Goal: Information Seeking & Learning: Compare options

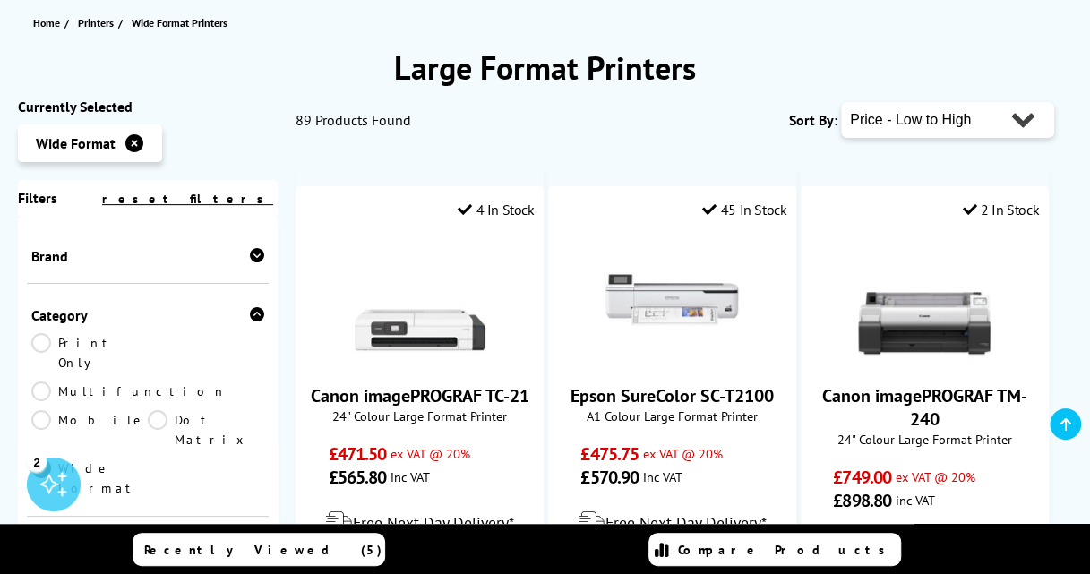
scroll to position [201, 0]
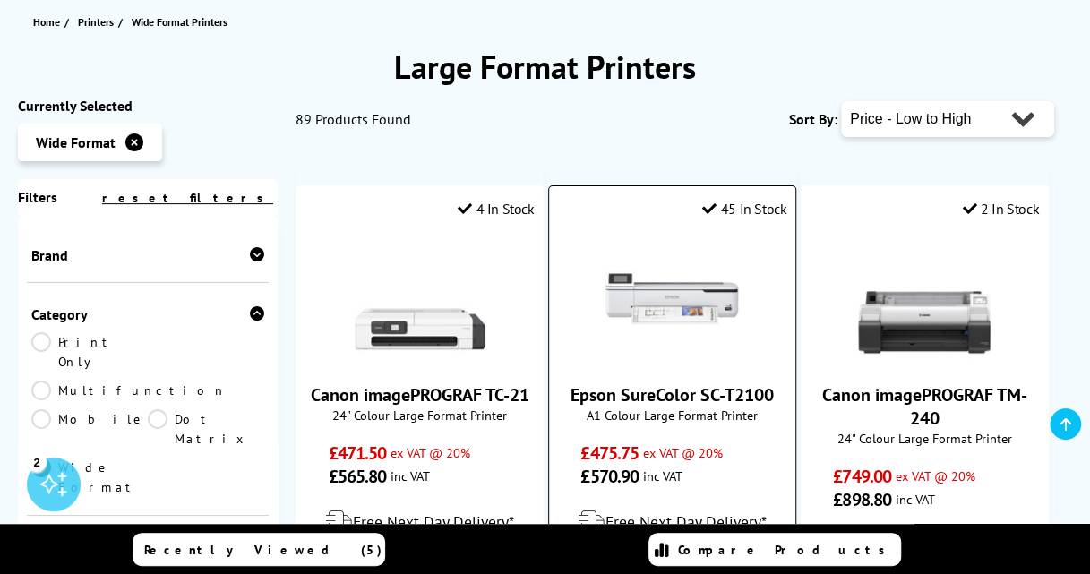
click at [763, 497] on div "Free Next Day Delivery*" at bounding box center [672, 522] width 228 height 50
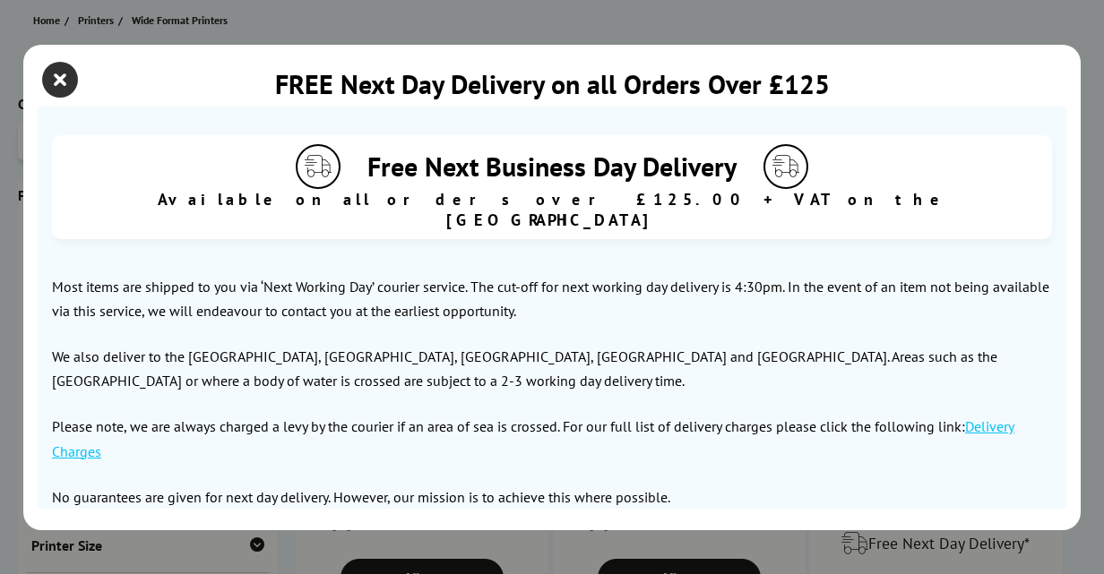
click at [65, 88] on icon "close modal" at bounding box center [60, 80] width 36 height 36
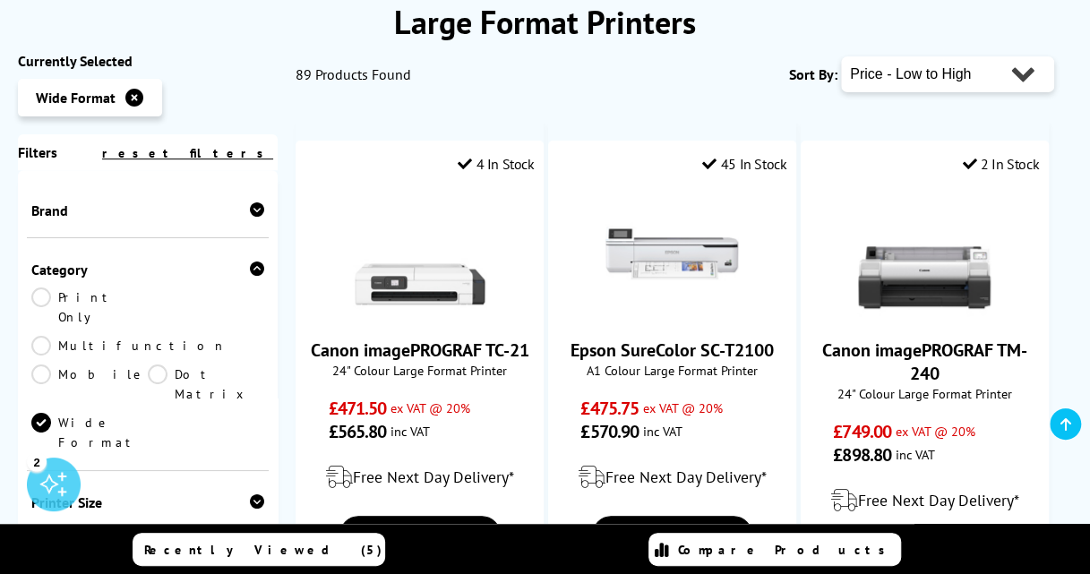
scroll to position [301, 0]
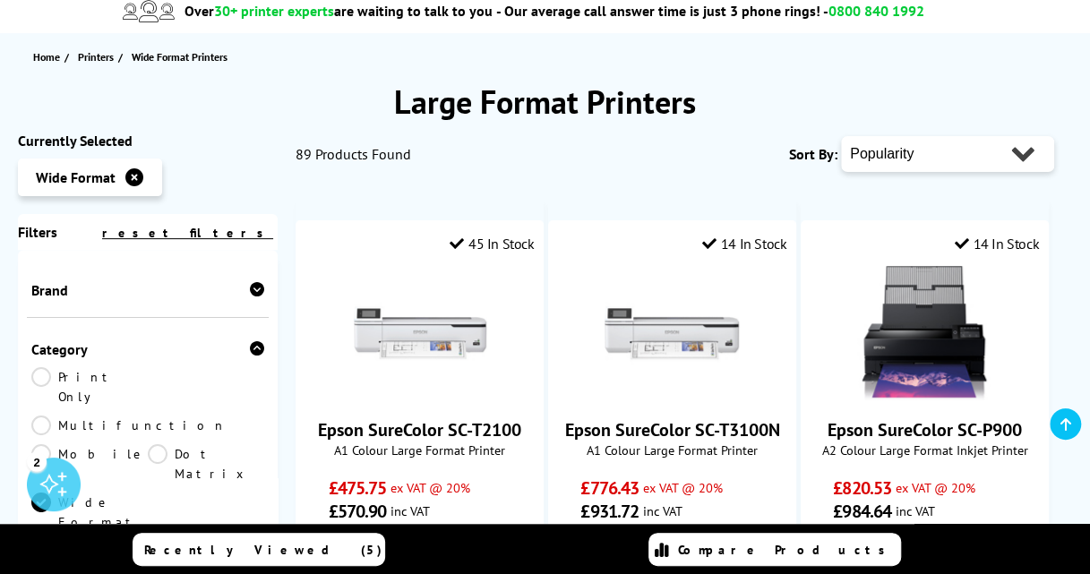
scroll to position [167, 0]
click at [1029, 149] on select "Popularity Rating Price - Low to High Price - High to Low Running Costs - Low t…" at bounding box center [947, 153] width 213 height 36
select select "Price Ascending"
click at [841, 135] on select "Popularity Rating Price - Low to High Price - High to Low Running Costs - Low t…" at bounding box center [947, 153] width 213 height 36
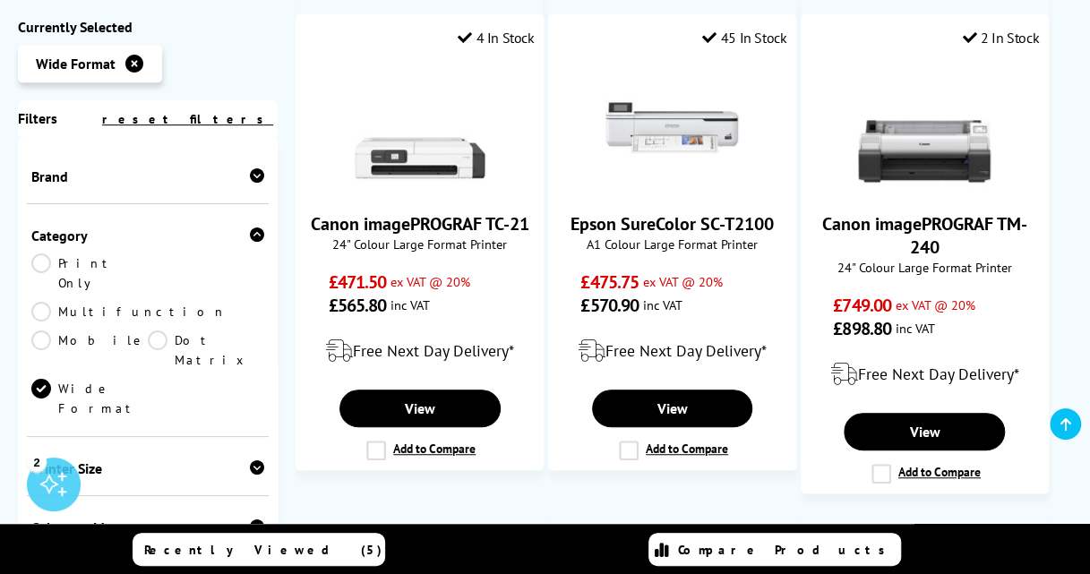
scroll to position [369, 0]
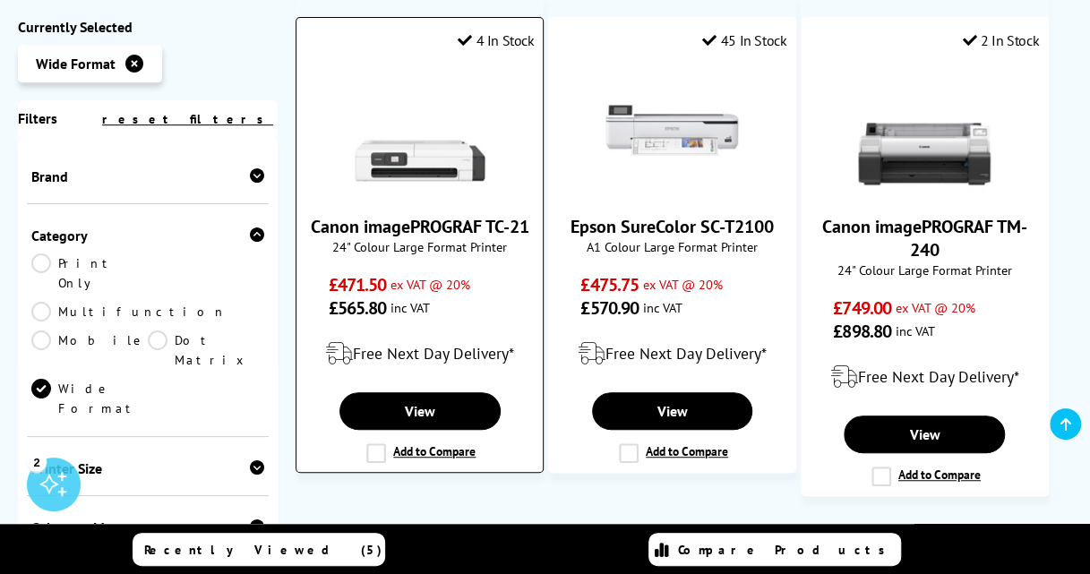
click at [423, 237] on link "Canon imagePROGRAF TC-21" at bounding box center [420, 226] width 219 height 23
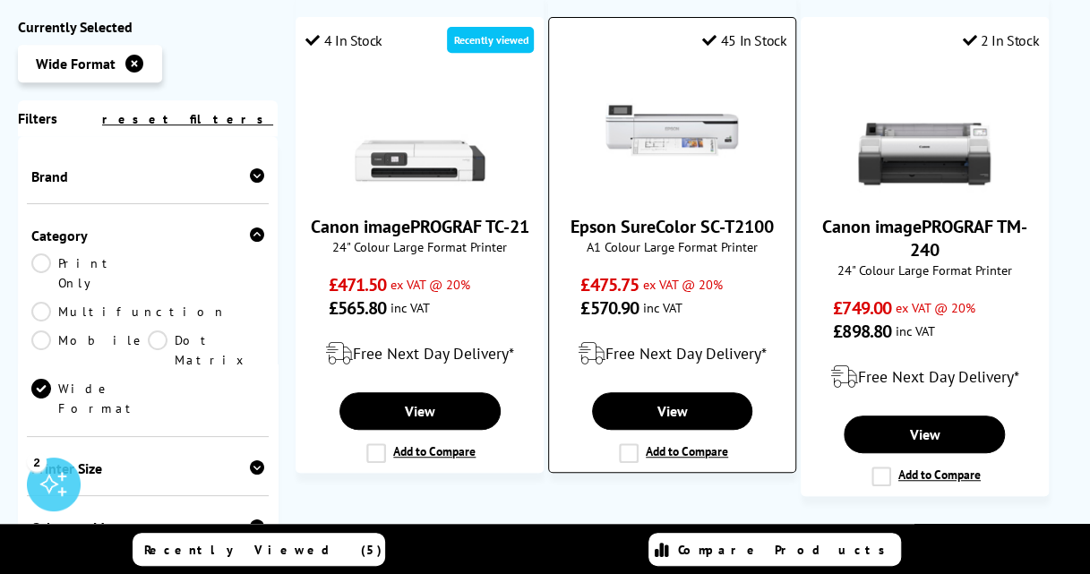
click at [633, 458] on label "Add to Compare" at bounding box center [673, 454] width 109 height 20
click at [0, 0] on input "Add to Compare" at bounding box center [0, 0] width 0 height 0
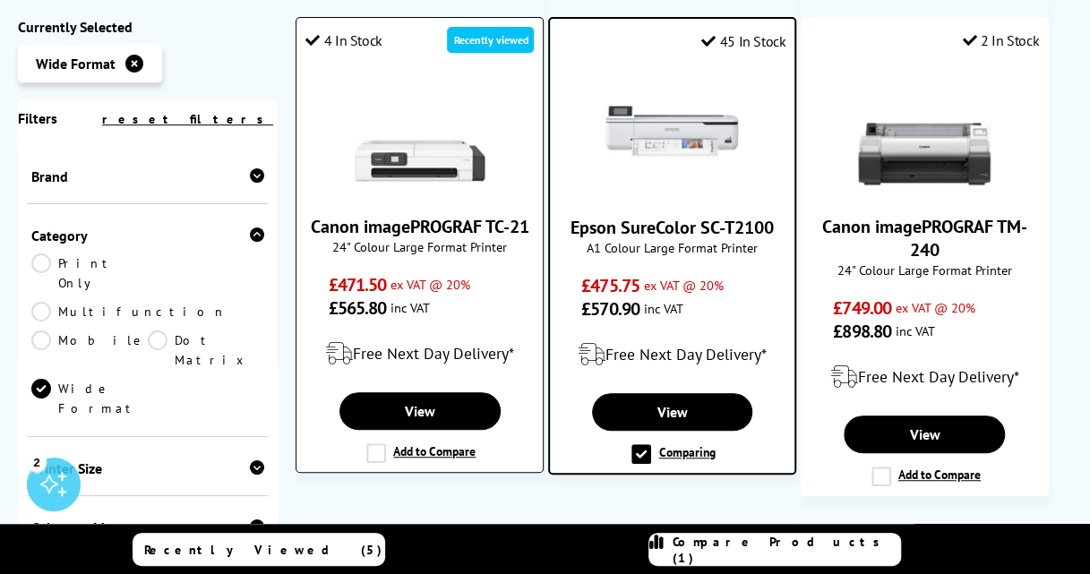
click at [378, 463] on label "Add to Compare" at bounding box center [420, 454] width 109 height 20
click at [0, 0] on input "Add to Compare" at bounding box center [0, 0] width 0 height 0
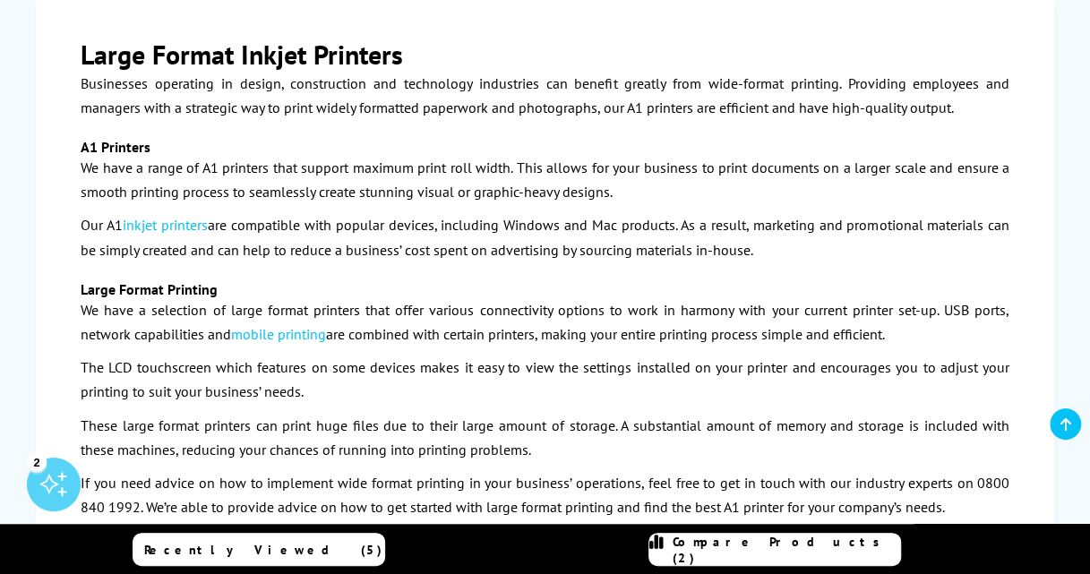
click at [1059, 319] on div "Large Format Inkjet Printers Businesses operating in design, construction and t…" at bounding box center [545, 274] width 1090 height 636
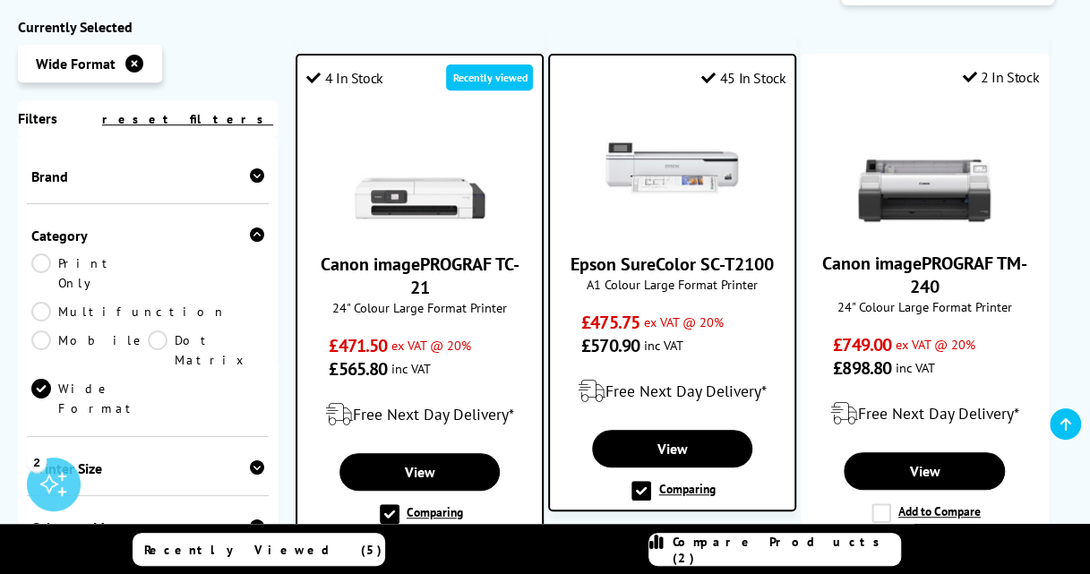
scroll to position [337, 0]
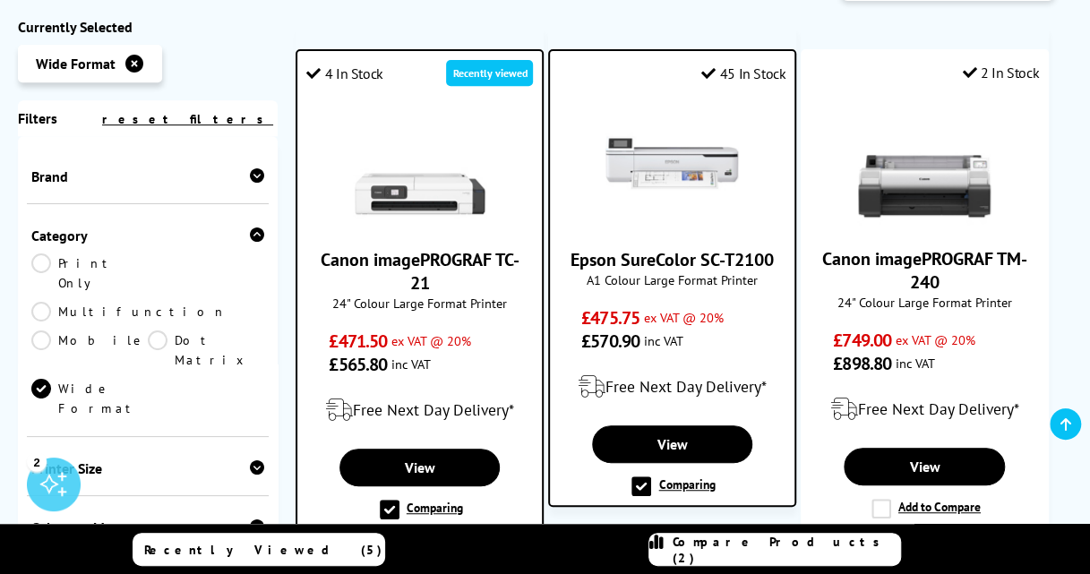
click at [437, 504] on label "Comparing" at bounding box center [421, 510] width 83 height 20
click at [0, 0] on input "Comparing" at bounding box center [0, 0] width 0 height 0
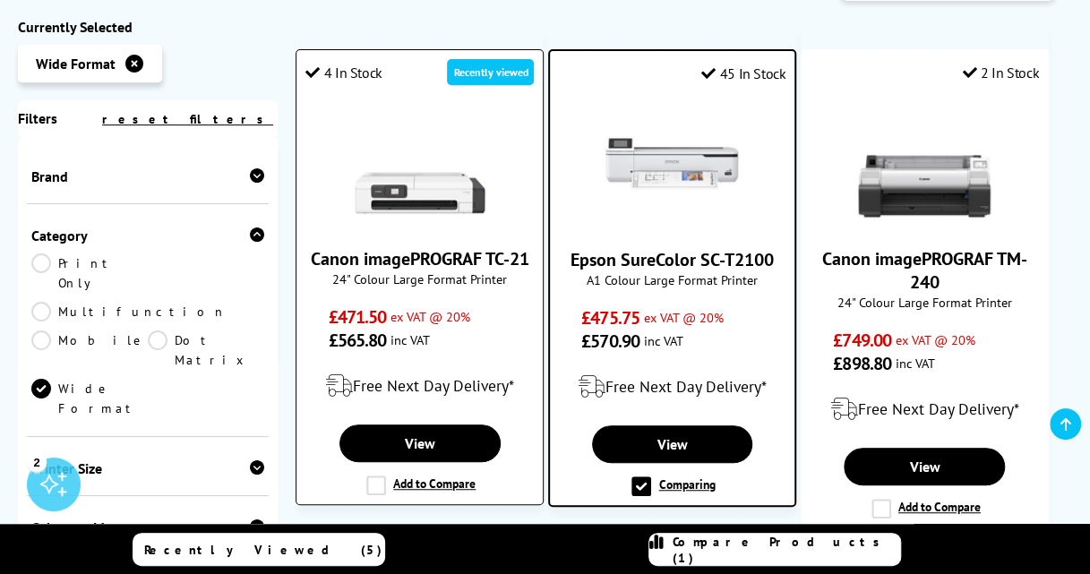
click at [437, 496] on label "Add to Compare" at bounding box center [420, 486] width 109 height 20
click at [0, 0] on input "Add to Compare" at bounding box center [0, 0] width 0 height 0
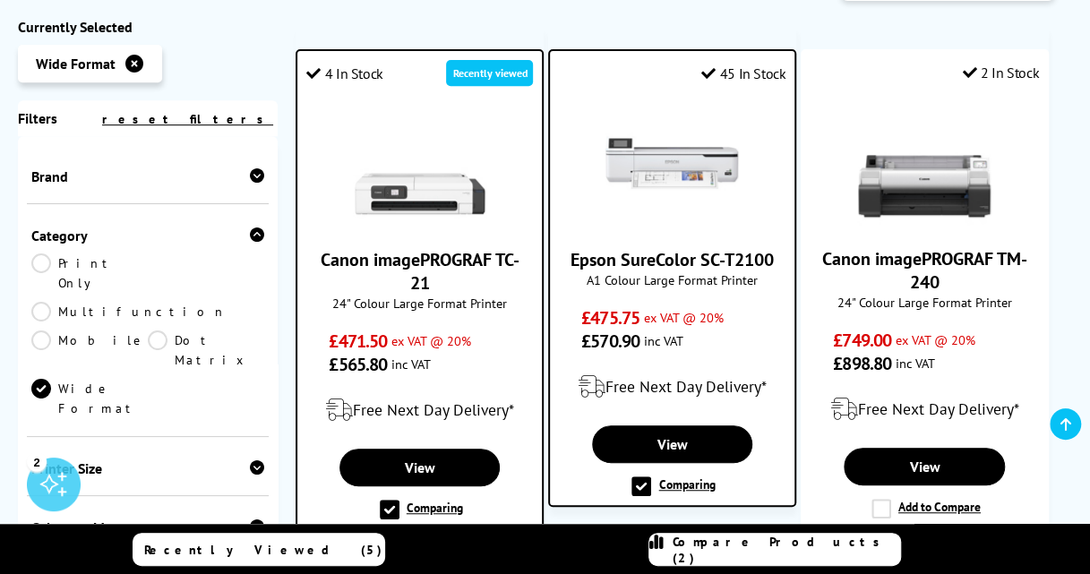
click at [1070, 433] on link at bounding box center [1065, 424] width 31 height 31
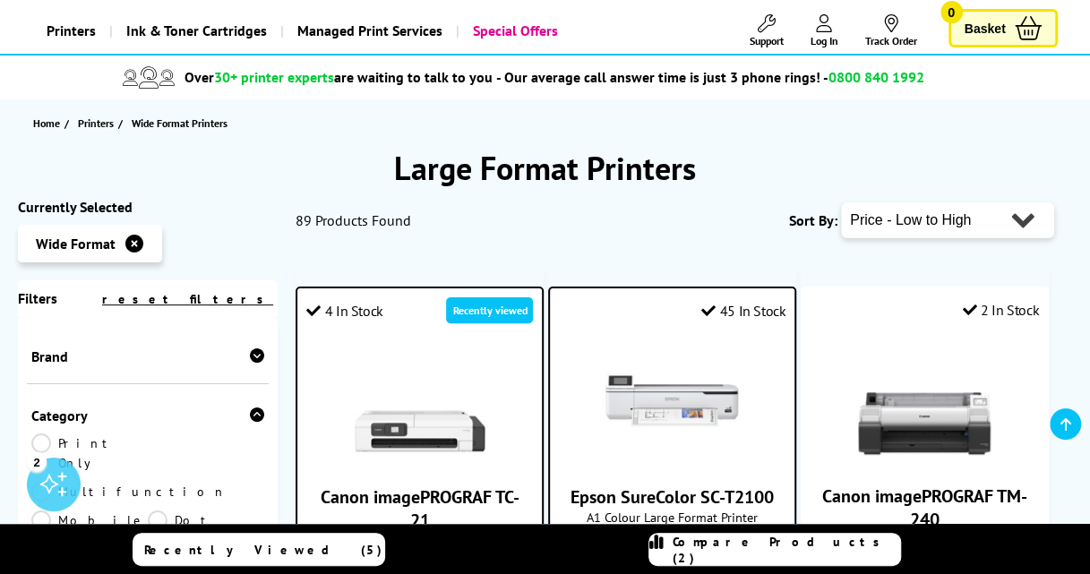
scroll to position [106, 0]
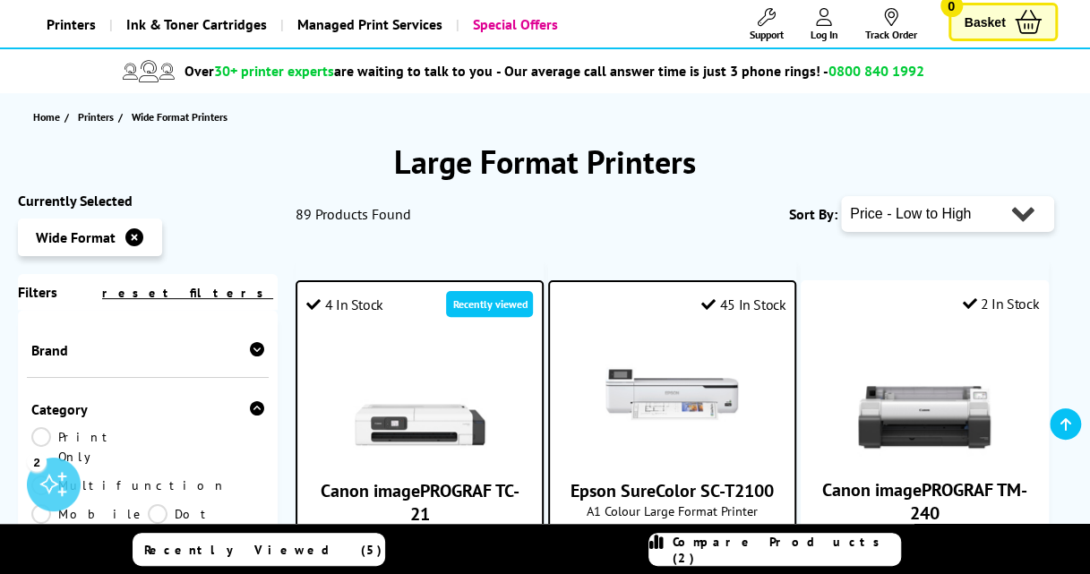
click at [52, 485] on div "2" at bounding box center [54, 485] width 54 height 54
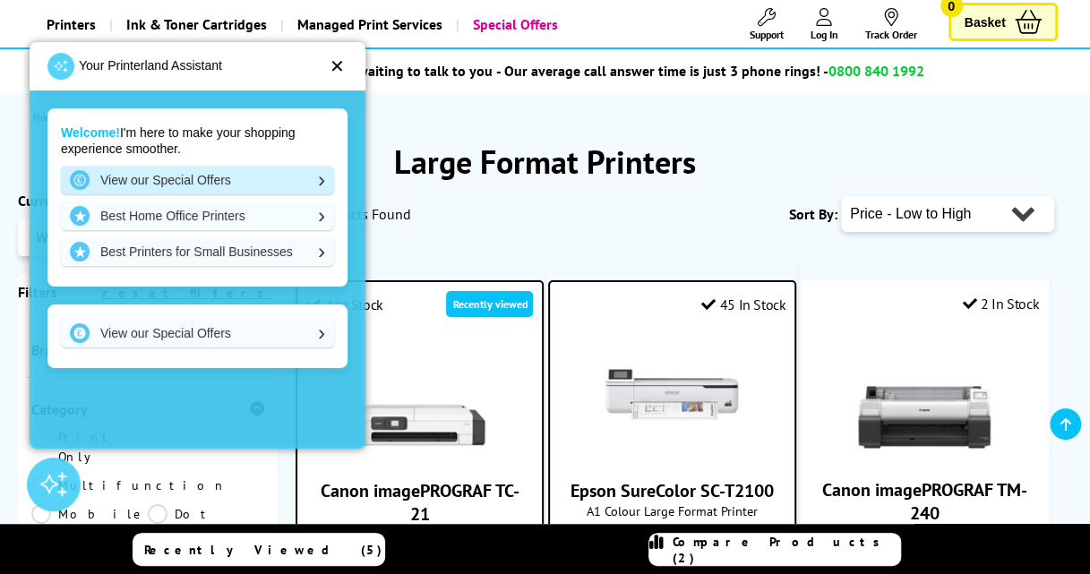
click at [309, 183] on link "View our Special Offers" at bounding box center [197, 180] width 273 height 29
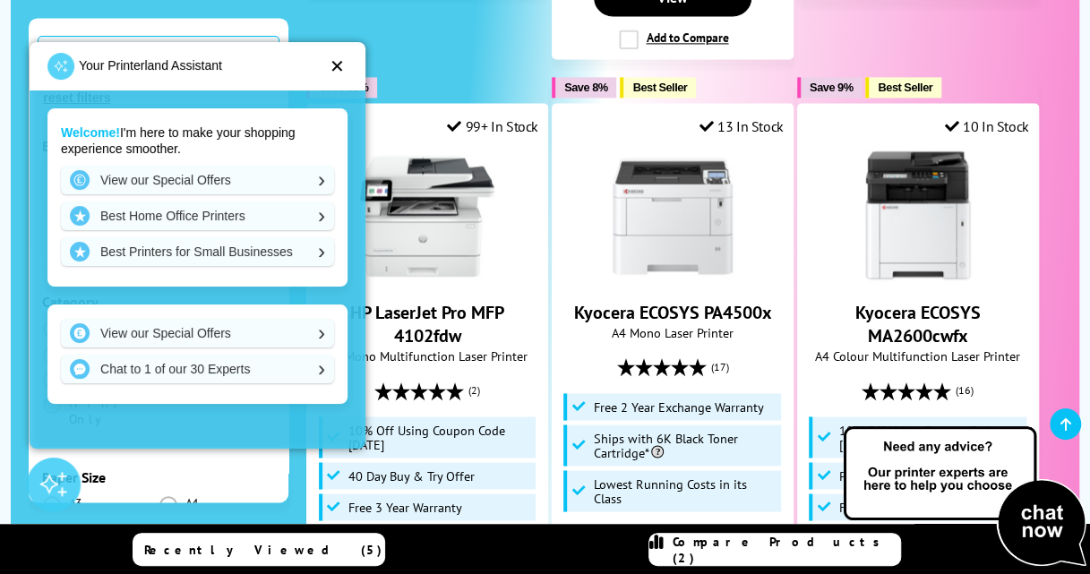
scroll to position [1246, 0]
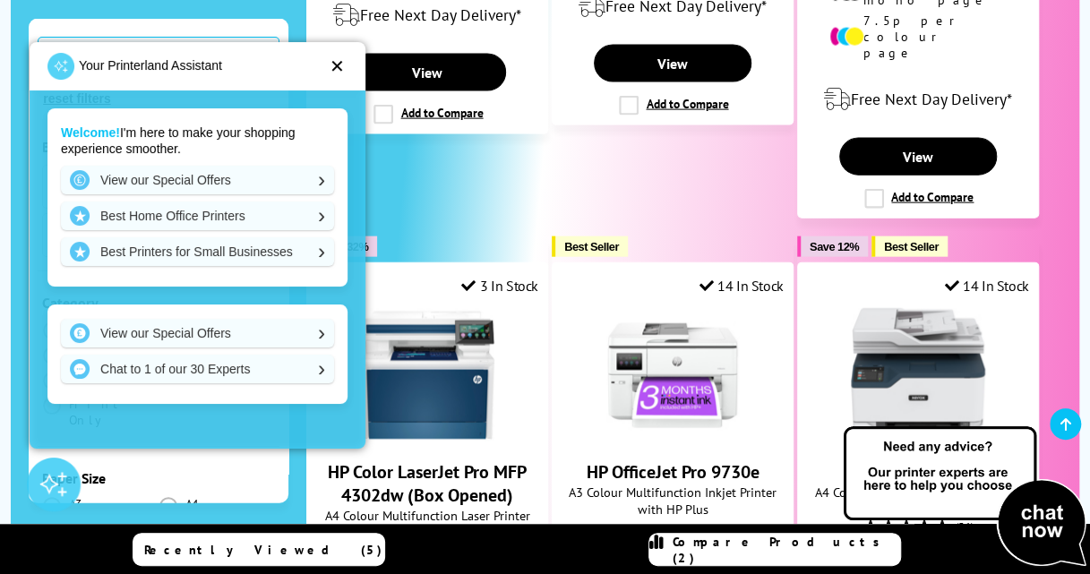
click at [1081, 316] on div "Our Biggest EVER Printer Sale, On Now Plus, for a limited time only...Get an EX…" at bounding box center [545, 136] width 1090 height 3569
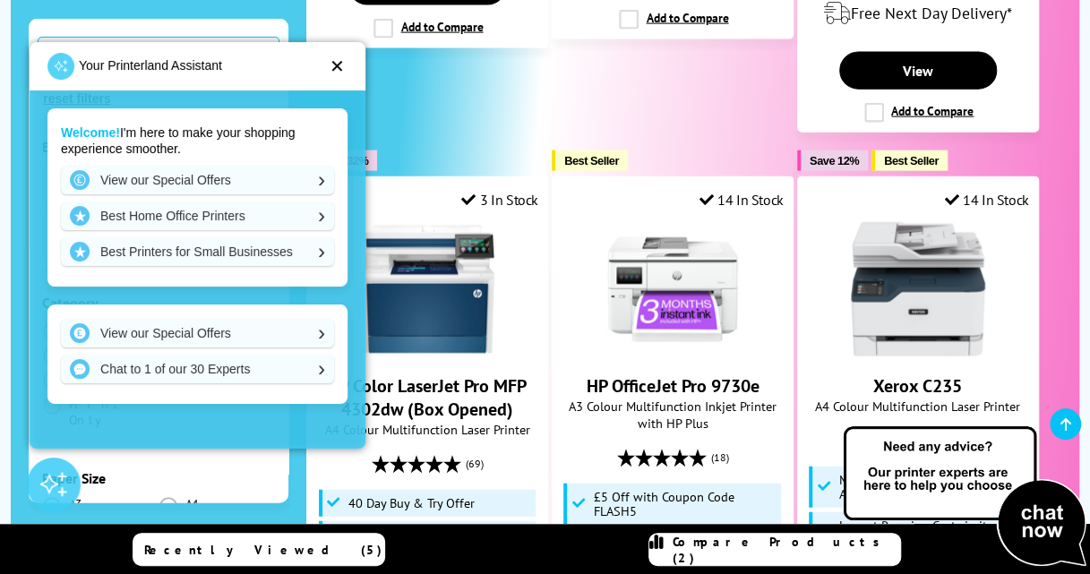
scroll to position [1980, 0]
click at [340, 67] on div "✕" at bounding box center [337, 66] width 15 height 18
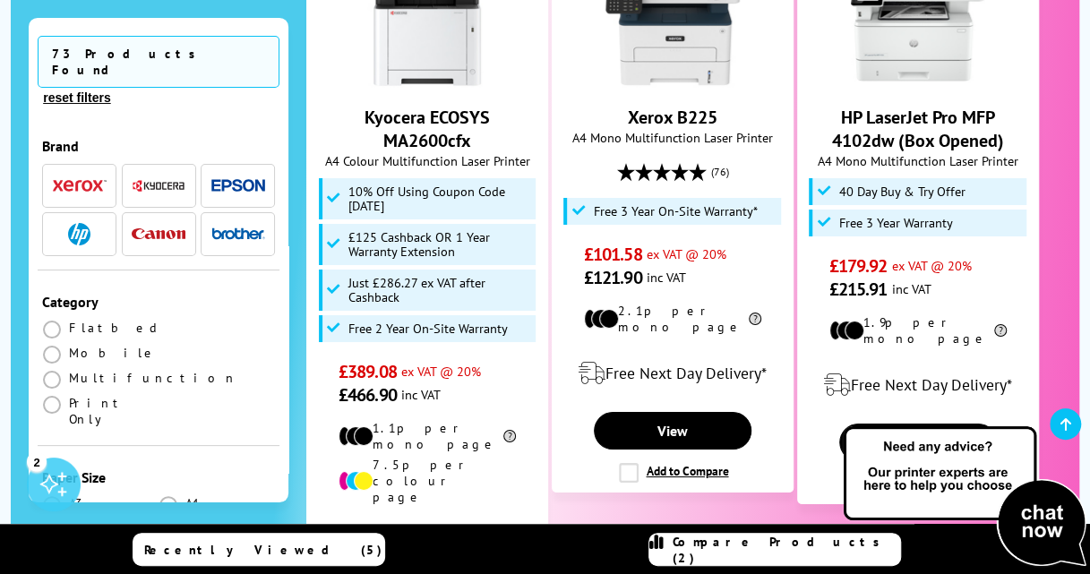
scroll to position [3038, 0]
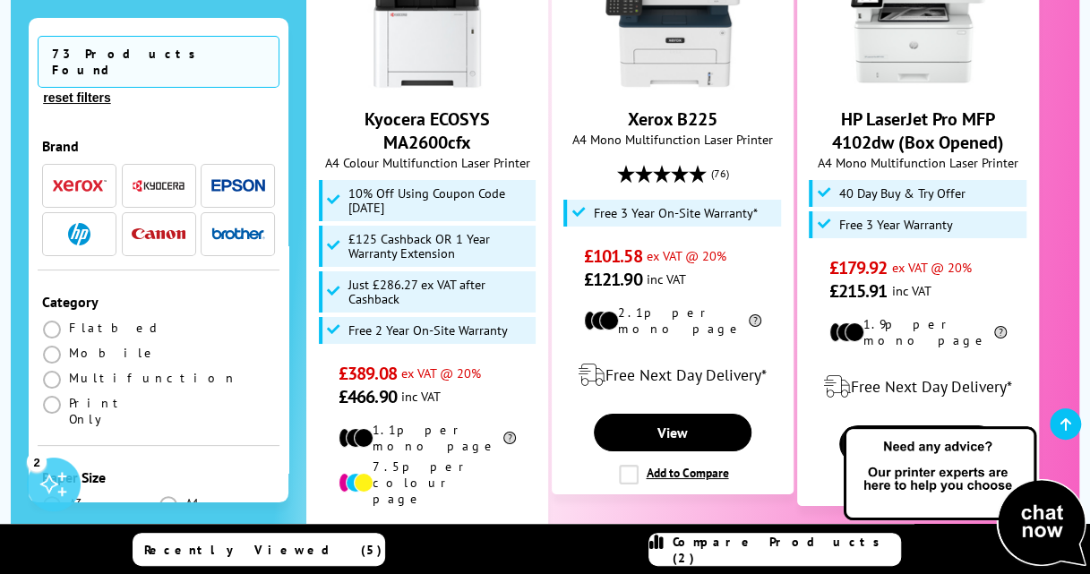
click at [116, 90] on button "reset filters" at bounding box center [77, 98] width 78 height 16
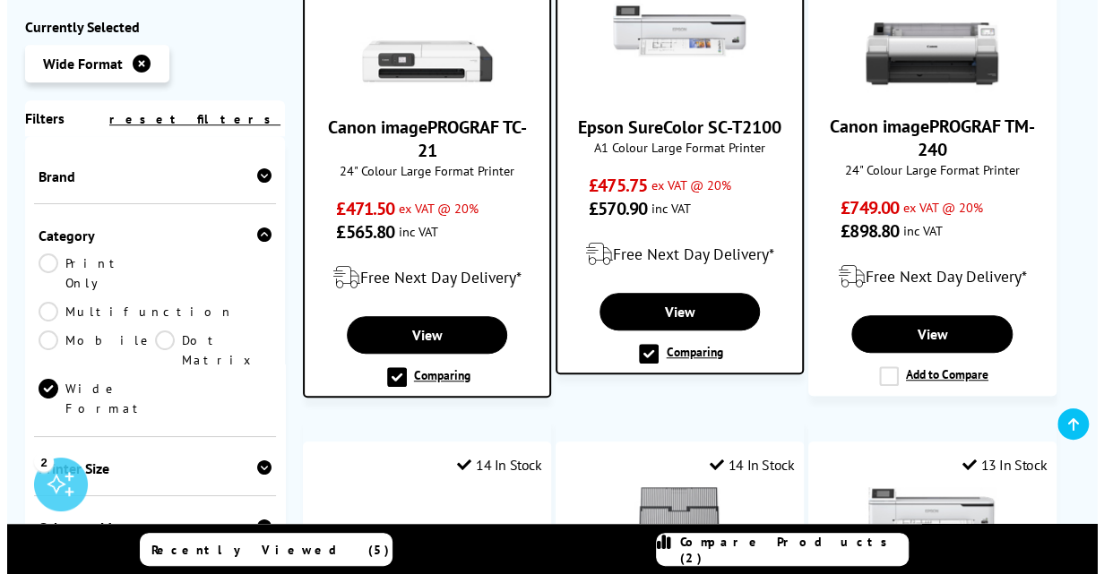
scroll to position [470, 0]
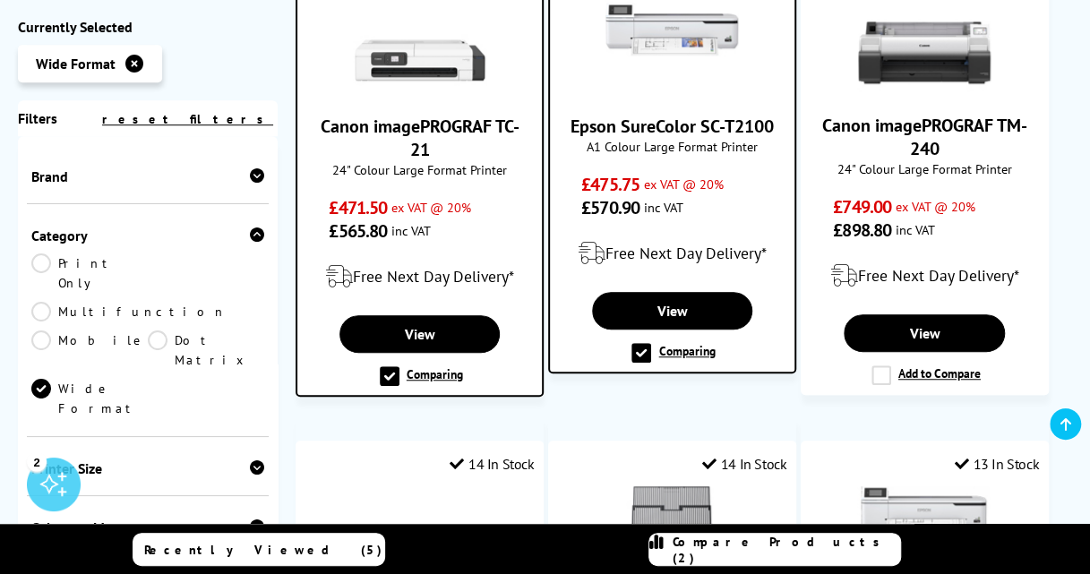
click at [776, 564] on link "Compare Products (2)" at bounding box center [775, 549] width 253 height 33
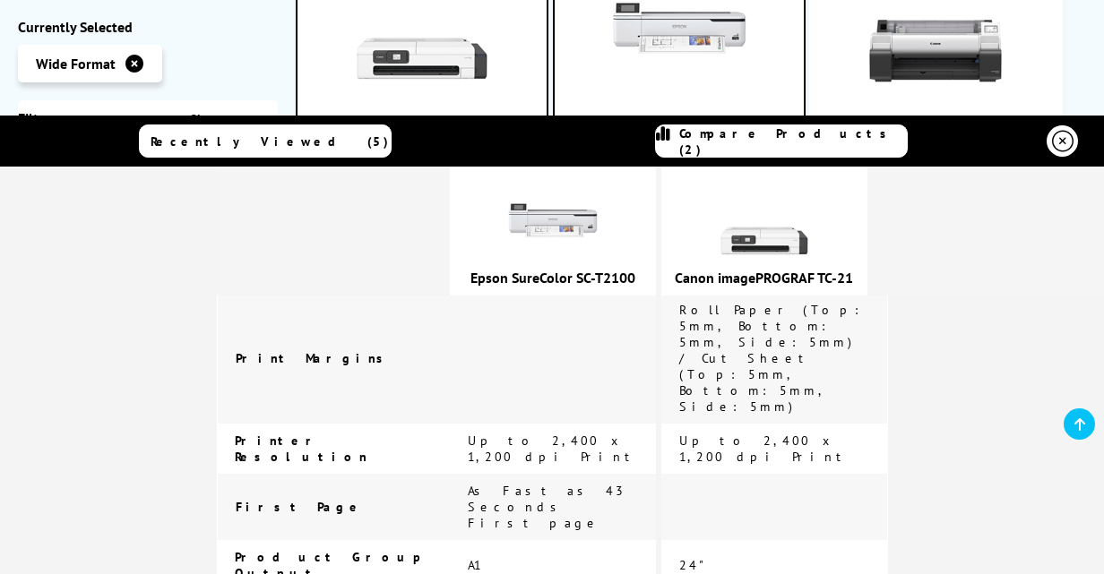
scroll to position [495, 0]
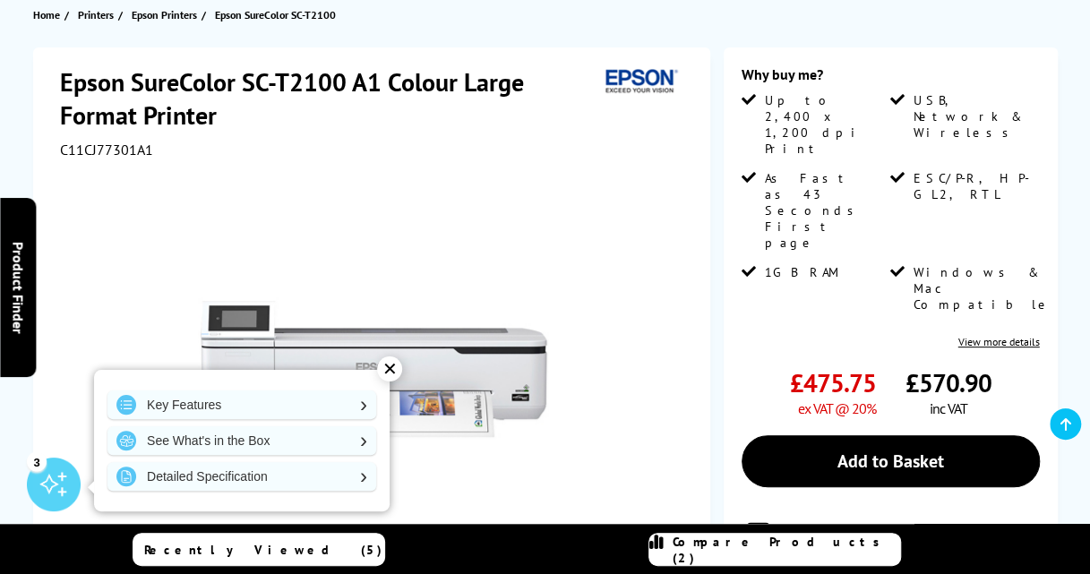
scroll to position [212, 0]
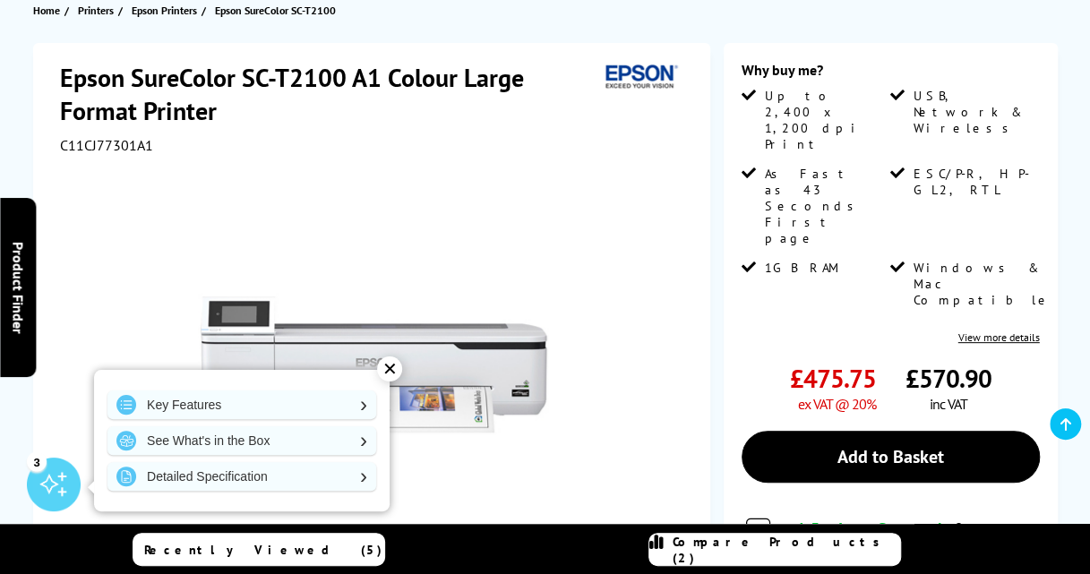
click at [397, 369] on div "✕" at bounding box center [389, 369] width 25 height 25
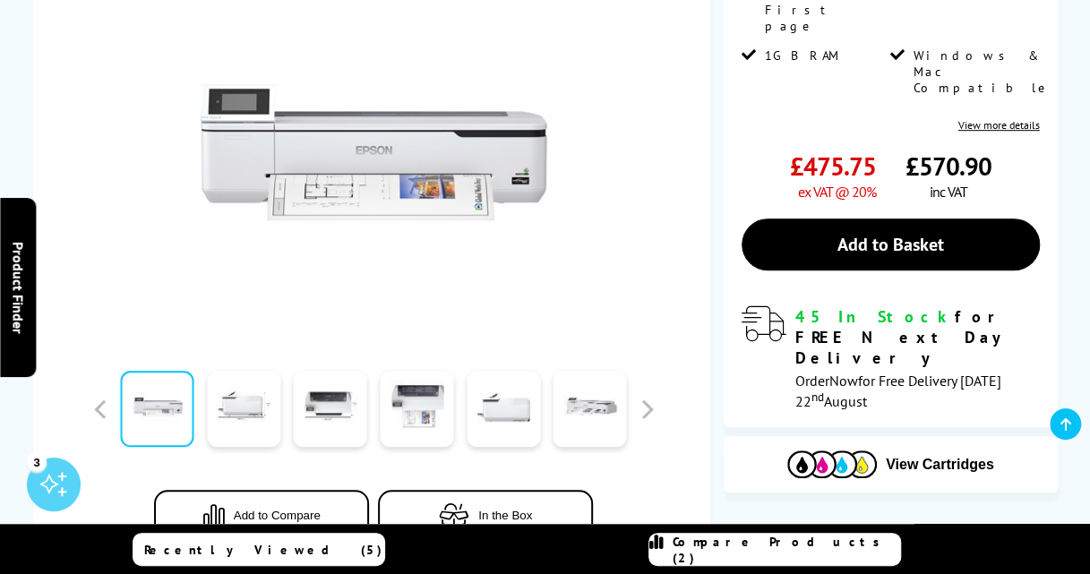
scroll to position [440, 0]
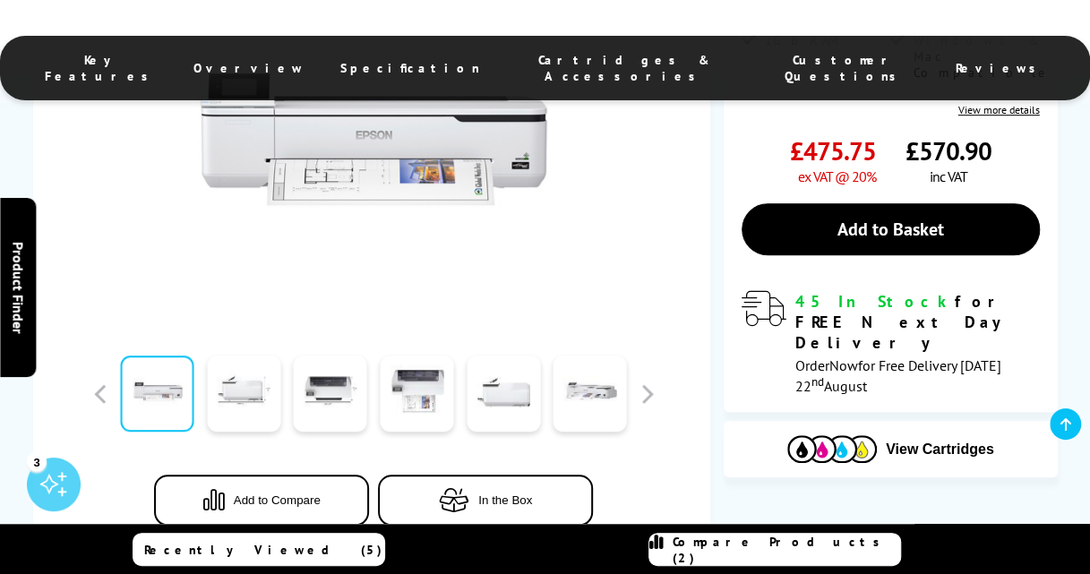
click at [432, 65] on span "Specification" at bounding box center [410, 68] width 140 height 16
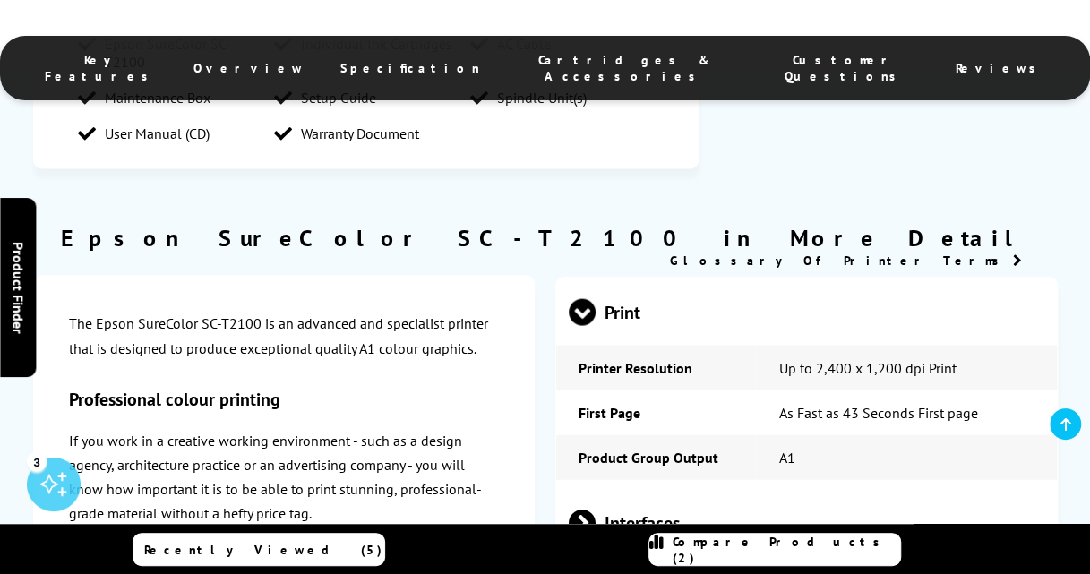
scroll to position [1858, 0]
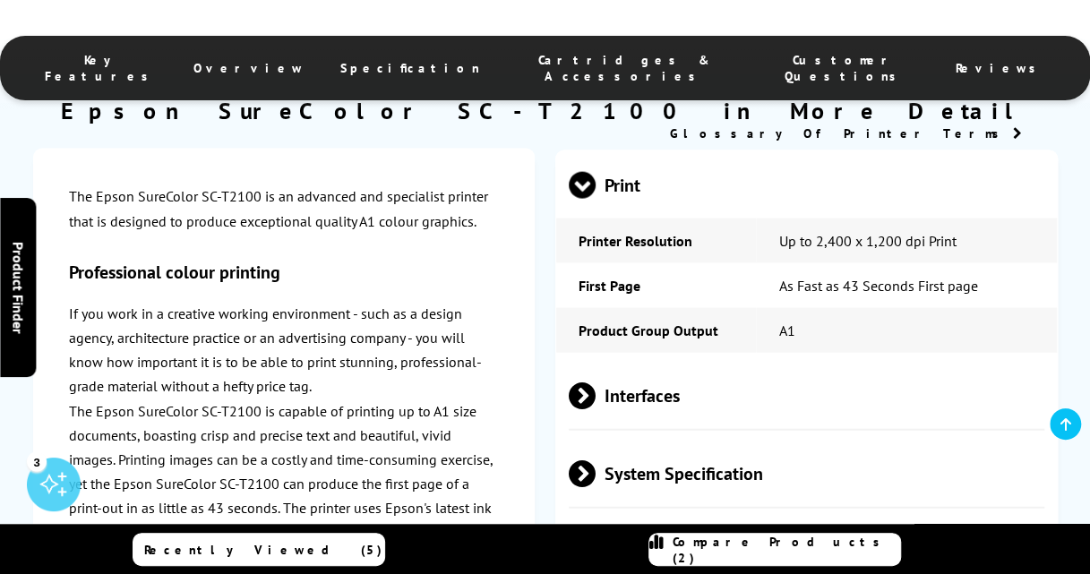
click at [655, 419] on span "Interfaces" at bounding box center [807, 395] width 476 height 67
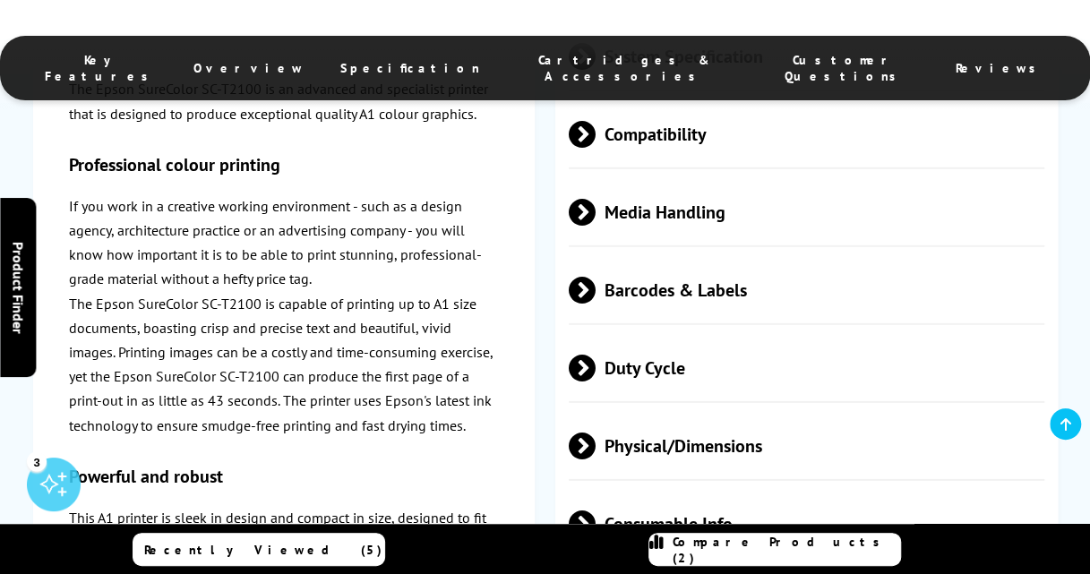
scroll to position [2413, 0]
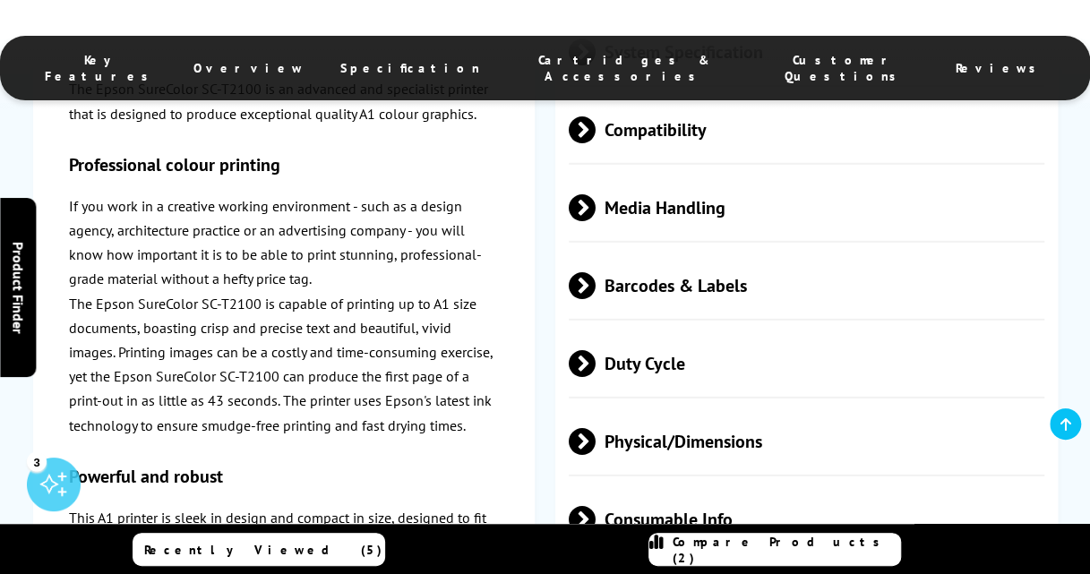
click at [734, 296] on span "Barcodes & Labels" at bounding box center [807, 285] width 476 height 67
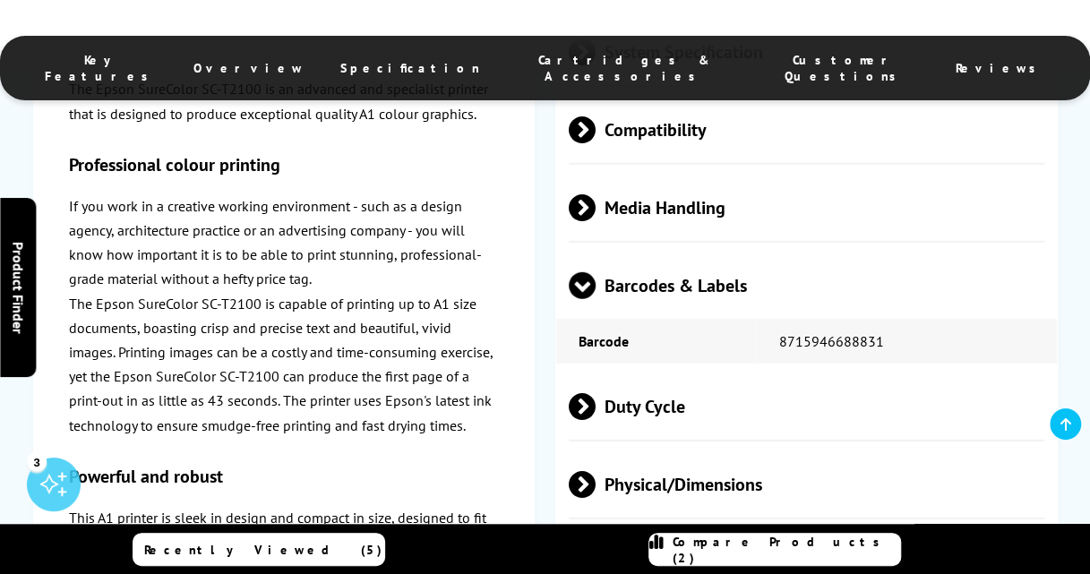
click at [579, 299] on span at bounding box center [582, 299] width 27 height 0
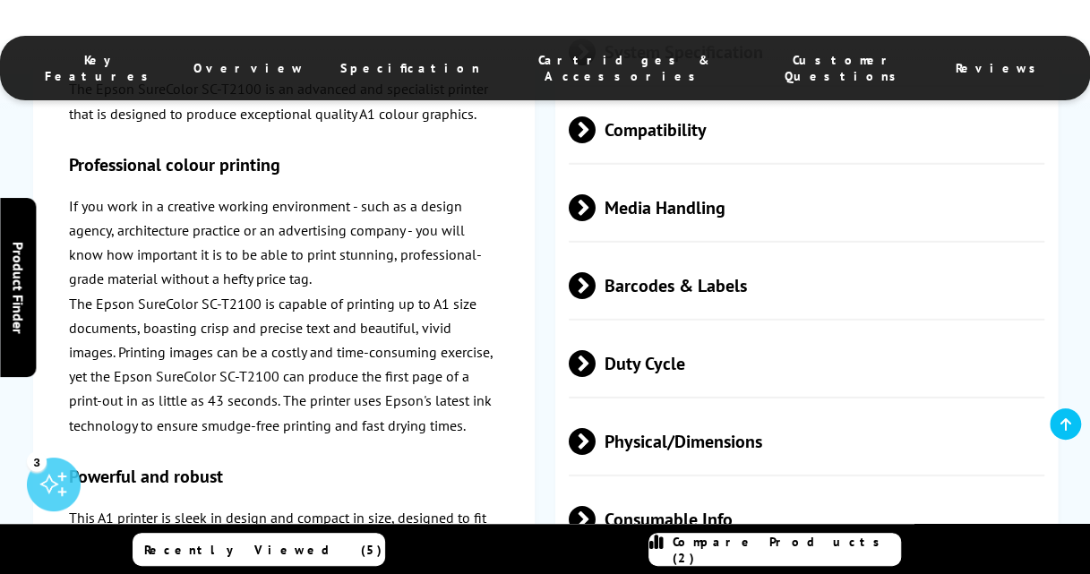
click at [724, 204] on span "Media Handling" at bounding box center [807, 207] width 476 height 67
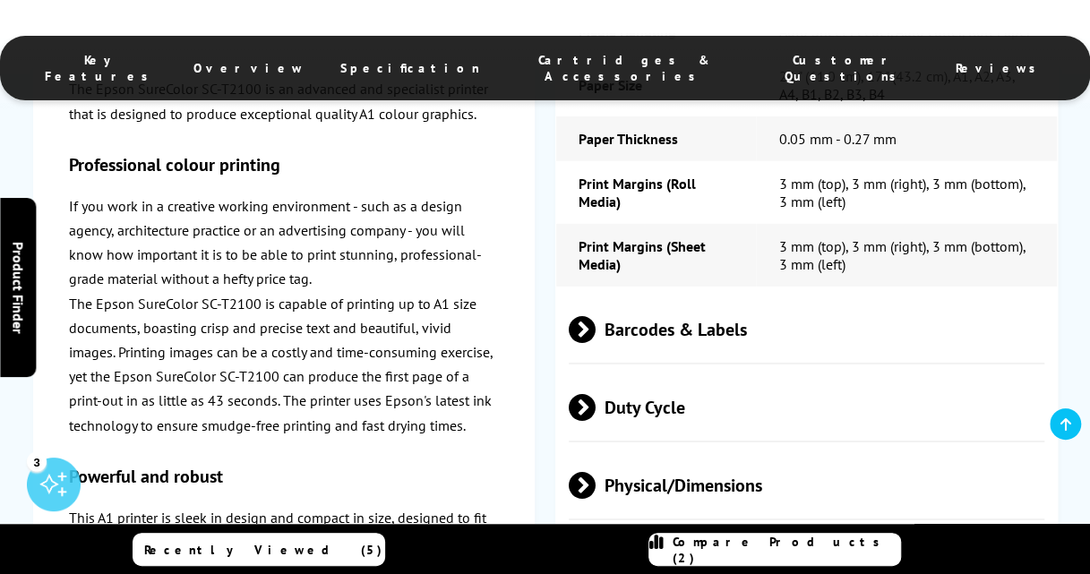
scroll to position [2646, 0]
click at [785, 432] on span "Duty Cycle" at bounding box center [807, 406] width 476 height 67
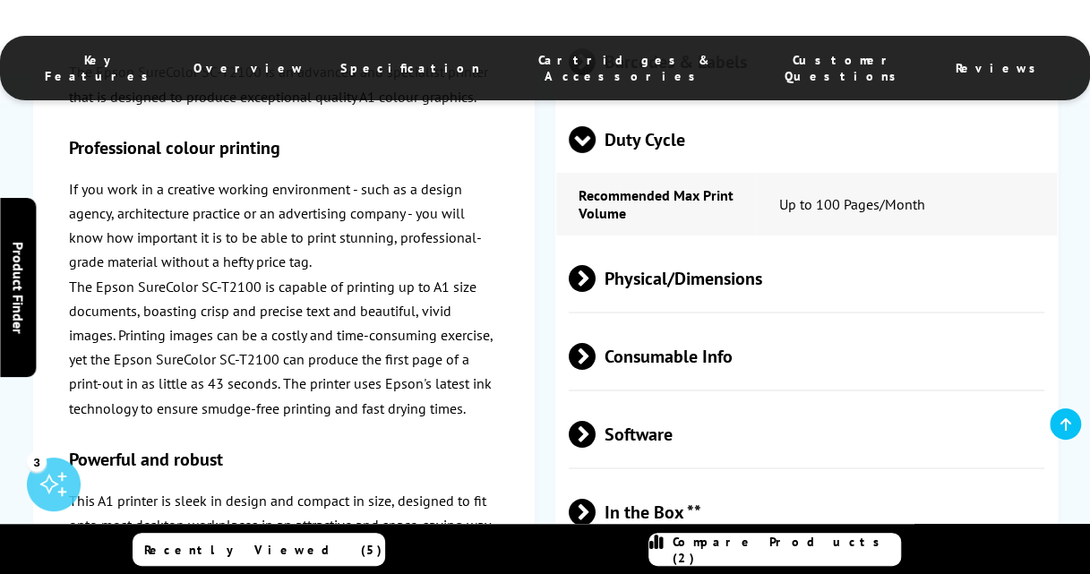
scroll to position [2927, 0]
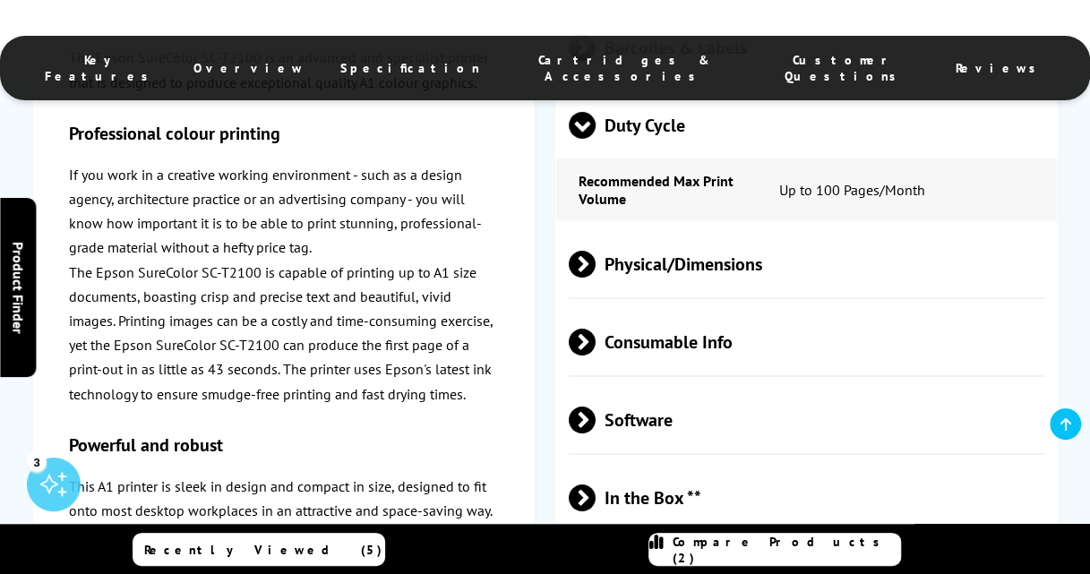
click at [807, 271] on span "Physical/Dimensions" at bounding box center [807, 263] width 476 height 67
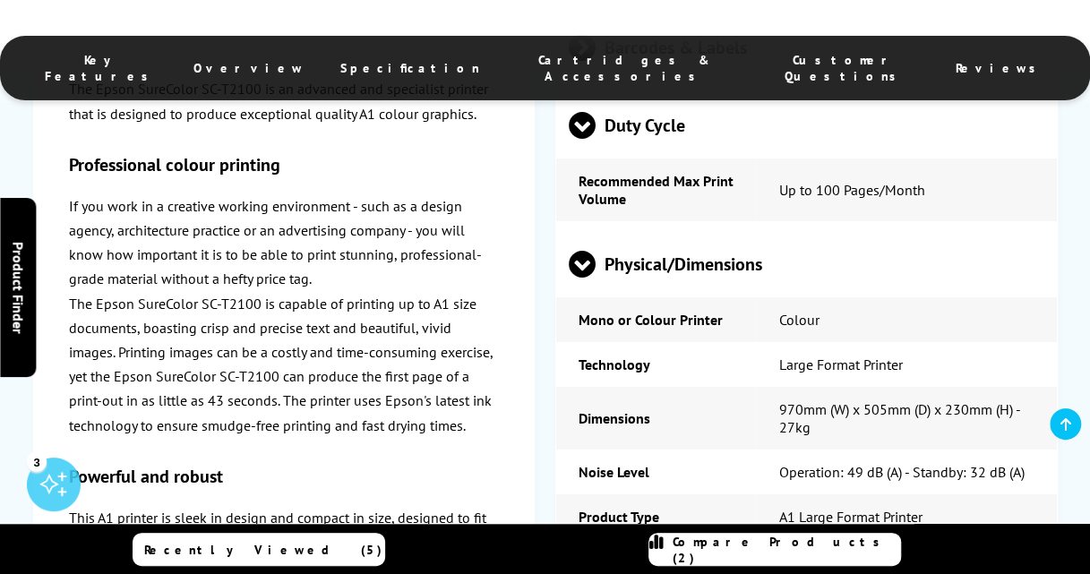
click at [1008, 369] on td "Large Format Printer" at bounding box center [906, 364] width 300 height 45
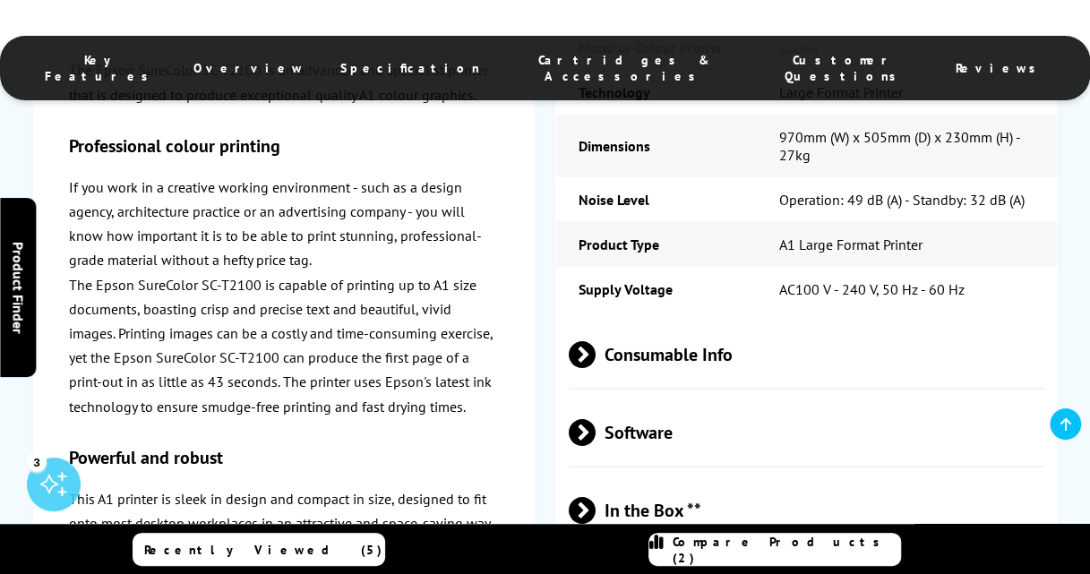
scroll to position [3204, 0]
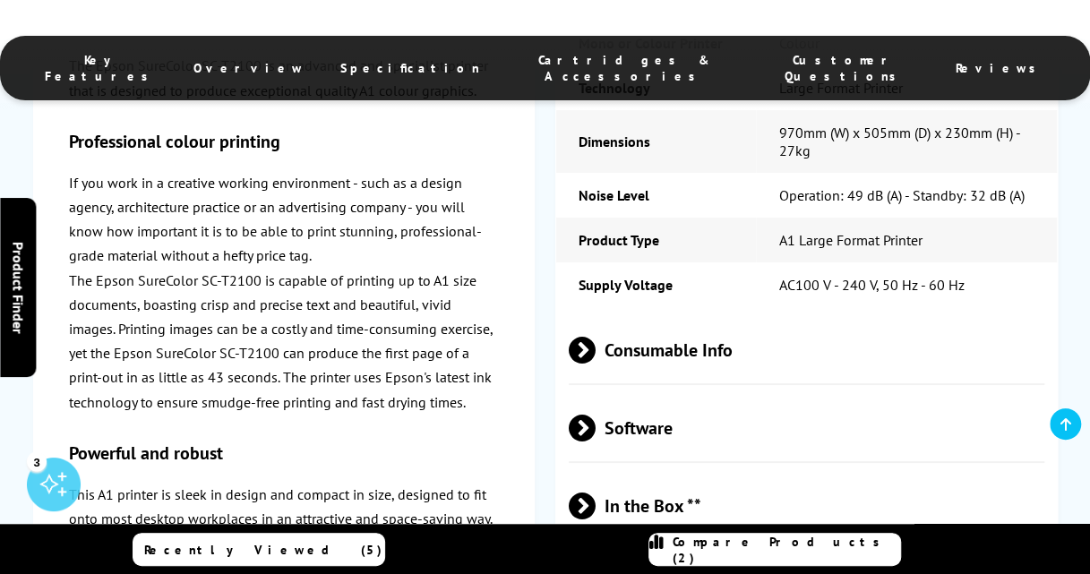
click at [712, 383] on span "Consumable Info" at bounding box center [807, 349] width 476 height 67
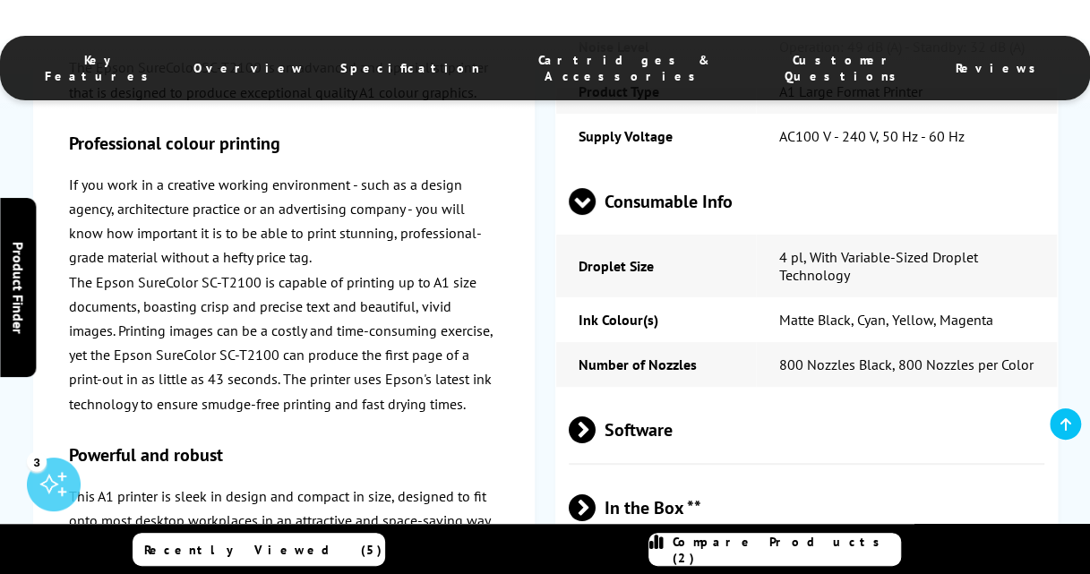
scroll to position [3354, 0]
click at [668, 462] on span "Software" at bounding box center [807, 428] width 476 height 67
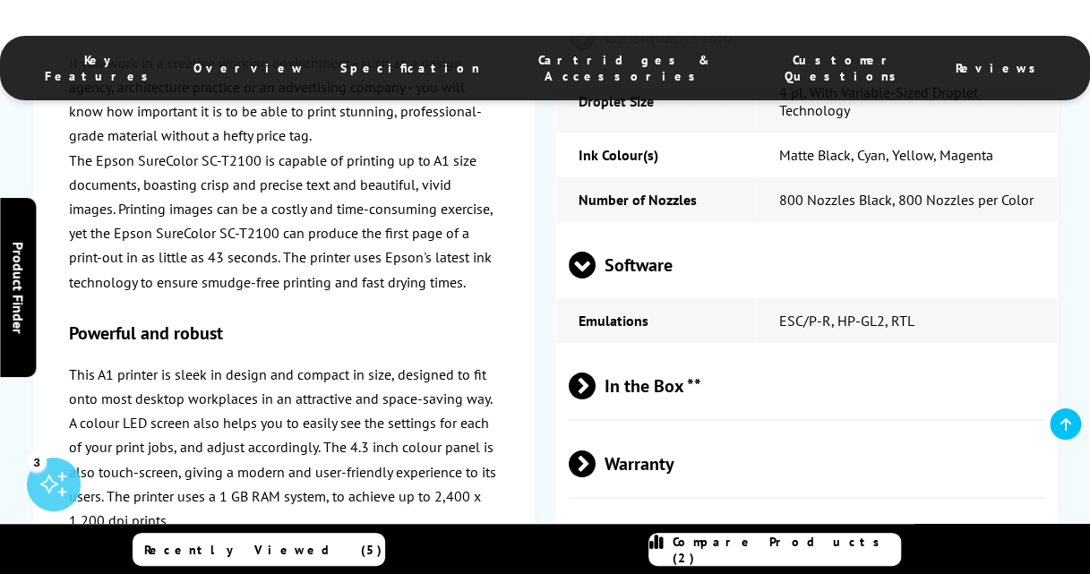
scroll to position [3520, 0]
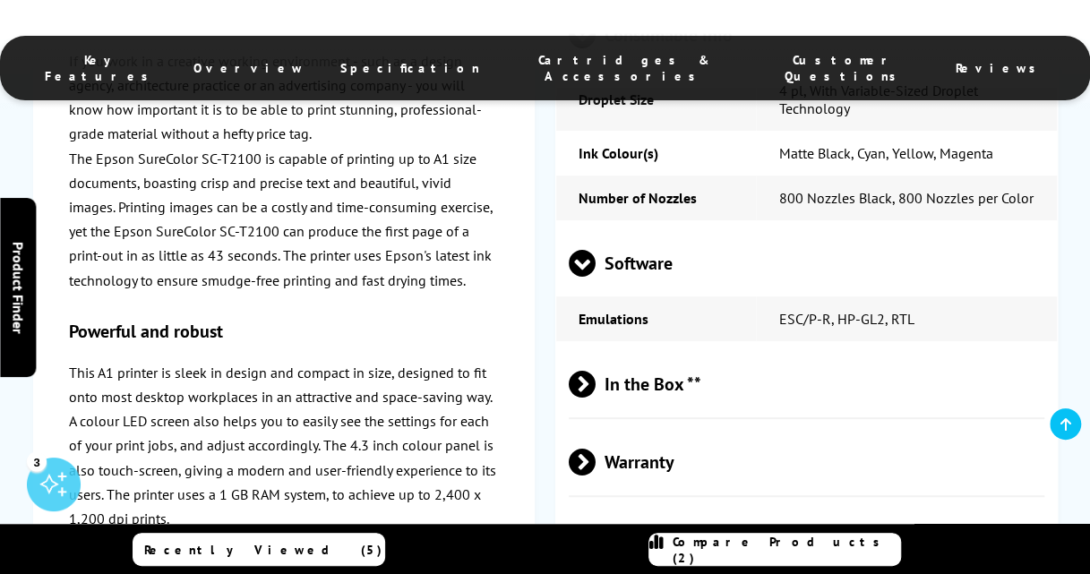
click at [912, 409] on span "In the Box **" at bounding box center [807, 383] width 476 height 67
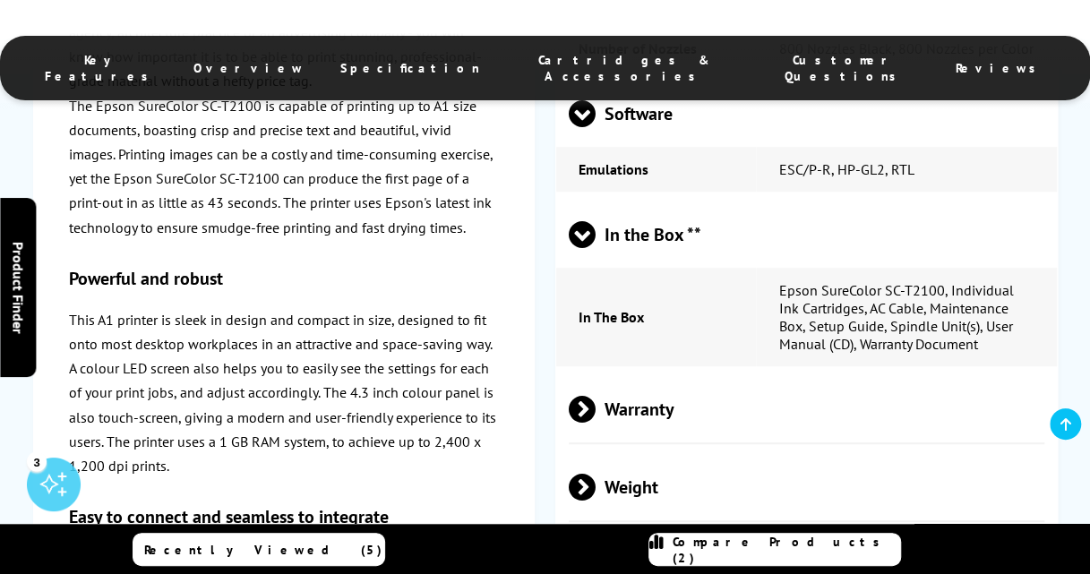
scroll to position [3673, 0]
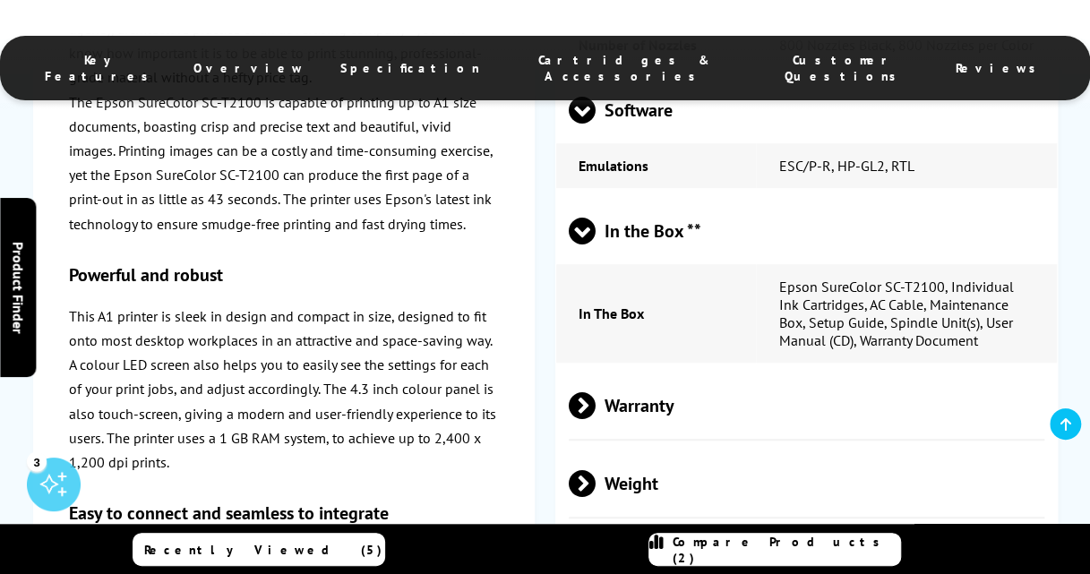
click at [978, 432] on span "Warranty" at bounding box center [807, 405] width 476 height 67
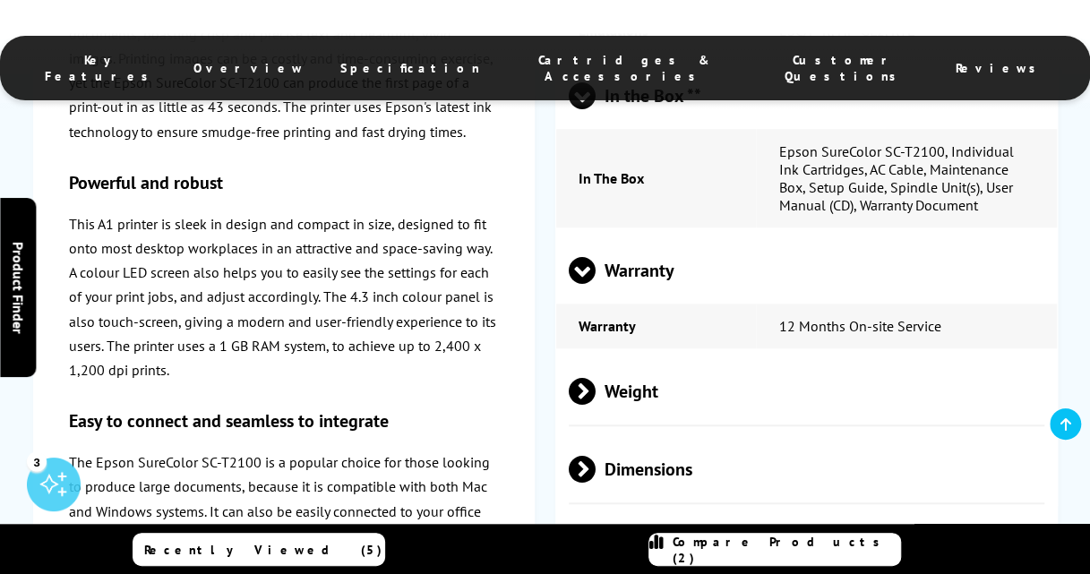
scroll to position [3812, 0]
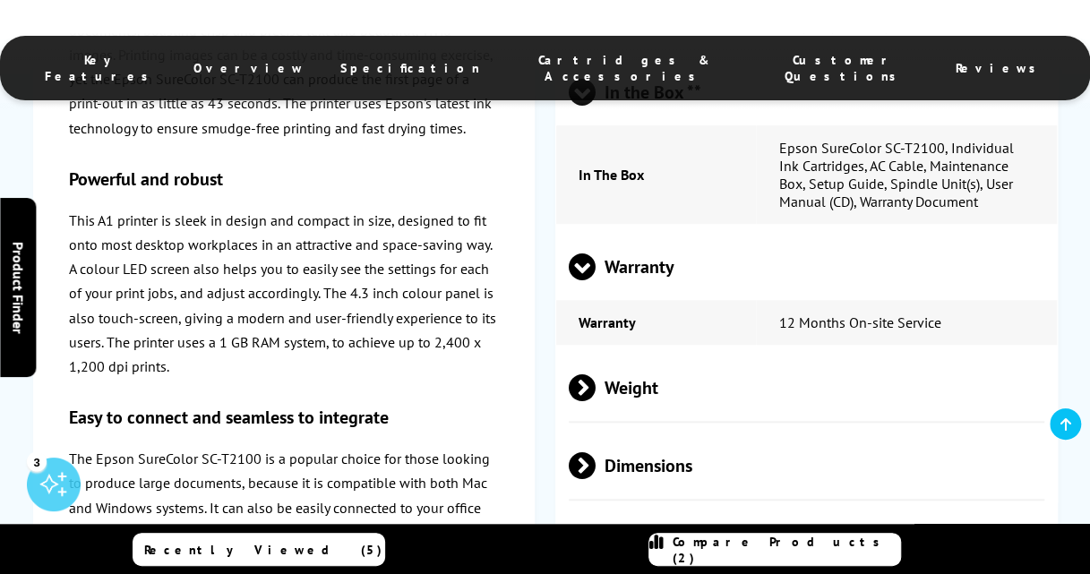
click at [913, 421] on span "Weight" at bounding box center [807, 387] width 476 height 67
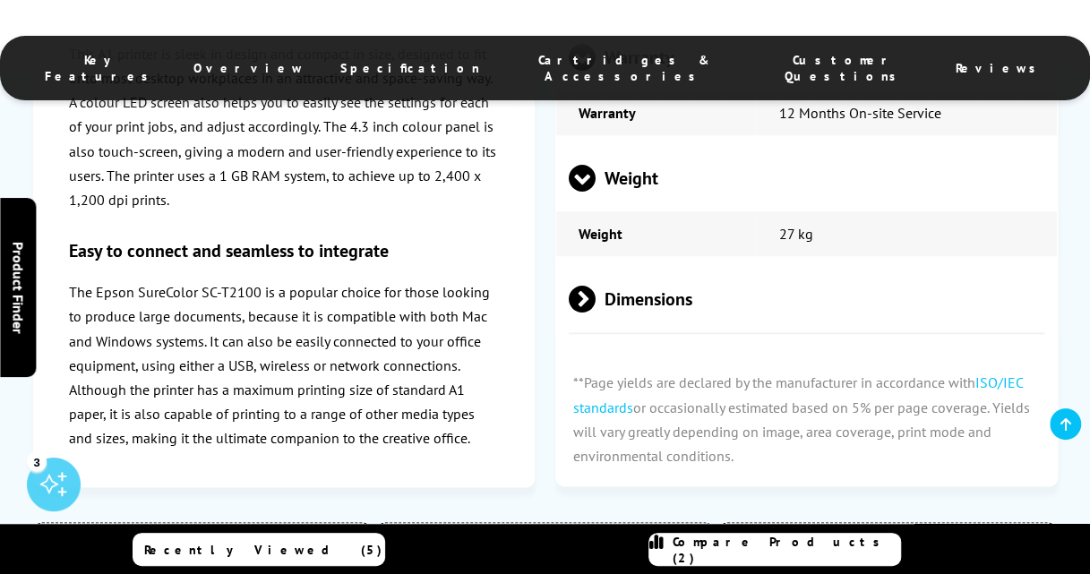
scroll to position [4053, 0]
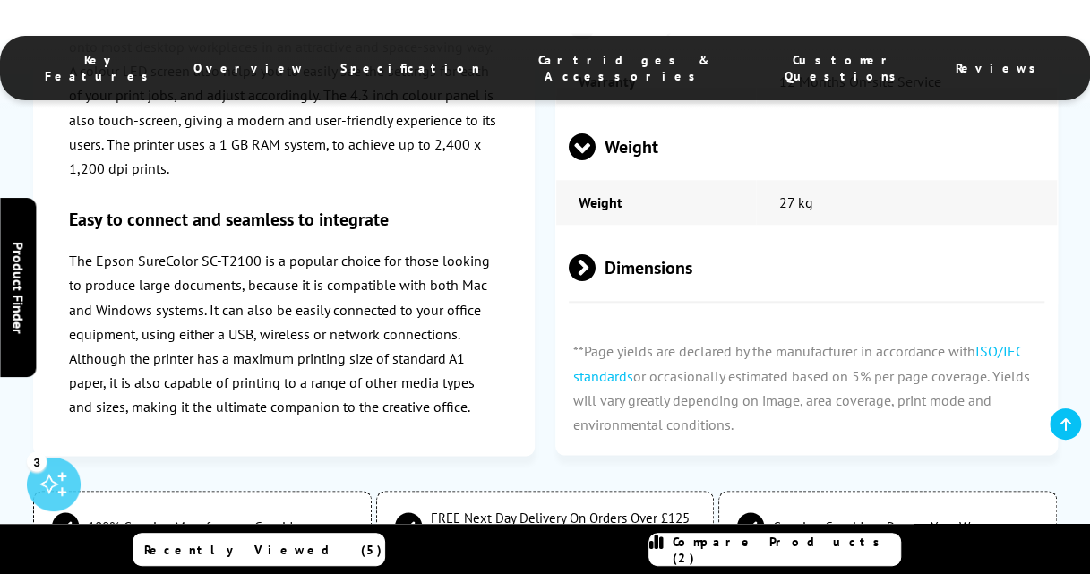
click at [925, 301] on span "Dimensions" at bounding box center [807, 267] width 476 height 67
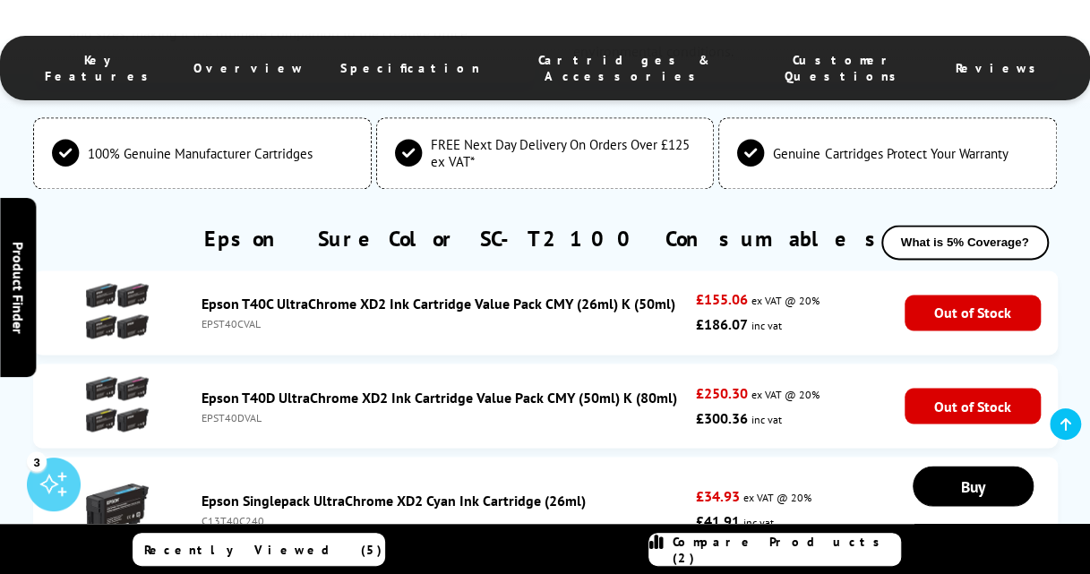
scroll to position [4561, 0]
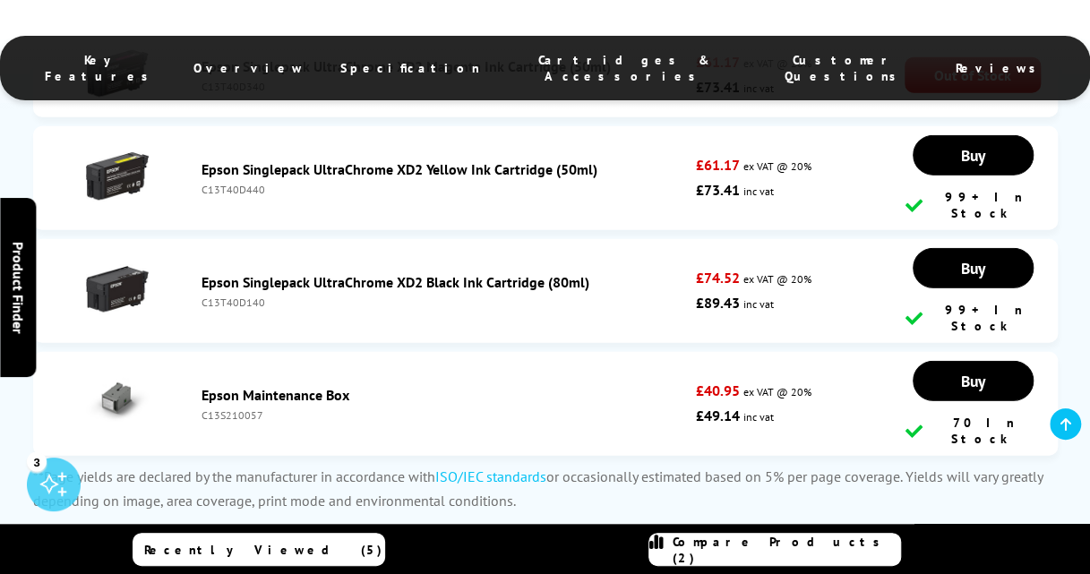
scroll to position [5434, 0]
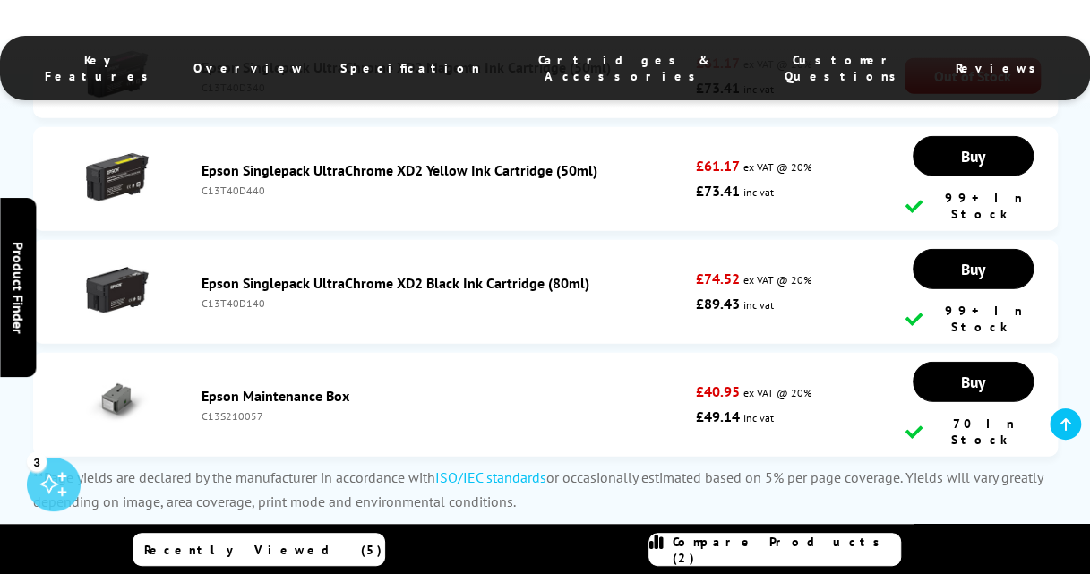
click at [50, 482] on div "3" at bounding box center [54, 485] width 54 height 54
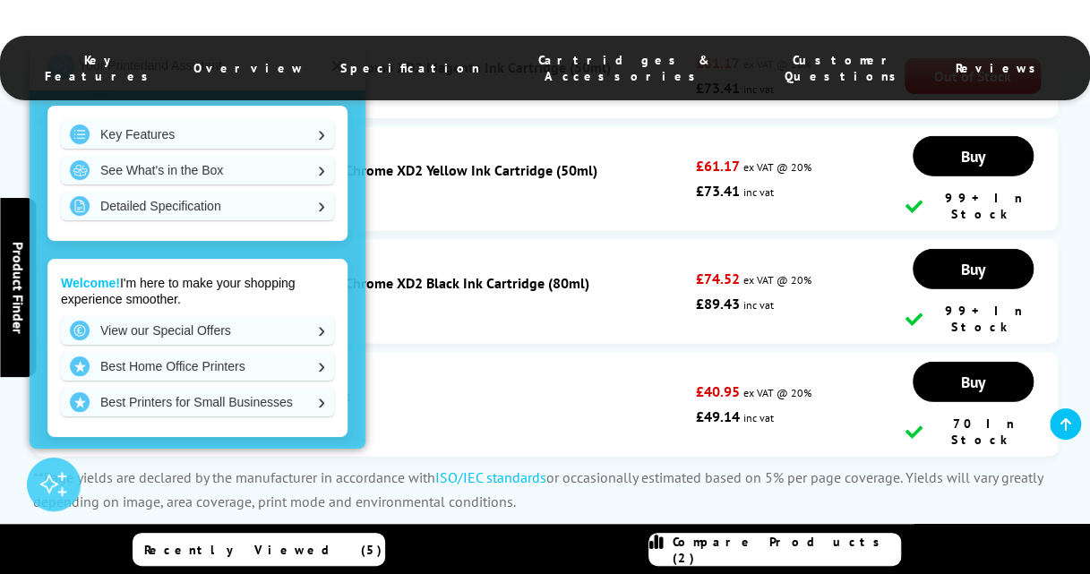
scroll to position [0, 0]
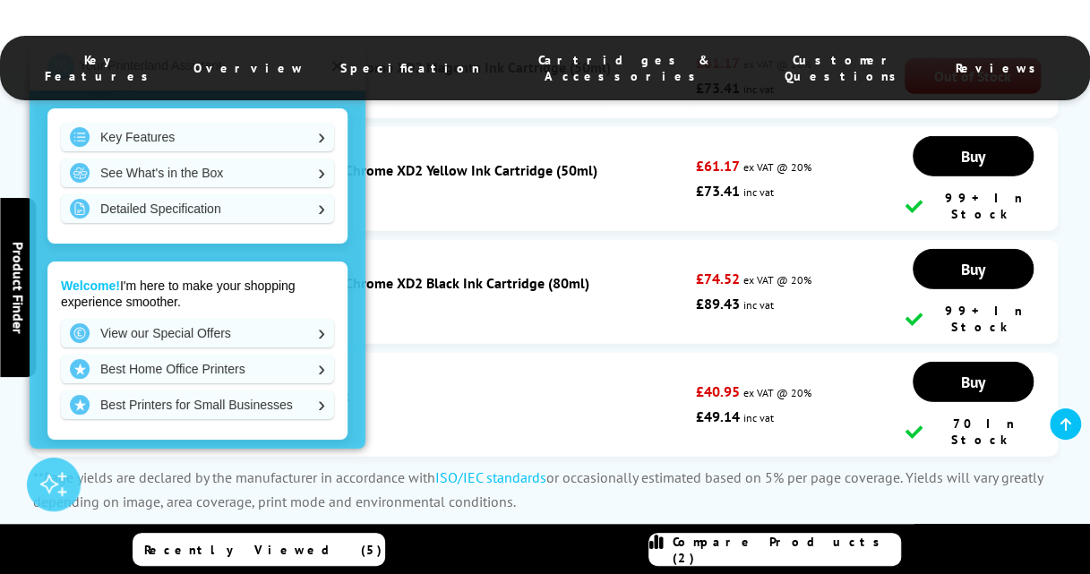
click at [556, 409] on div "C13S210057" at bounding box center [445, 415] width 486 height 13
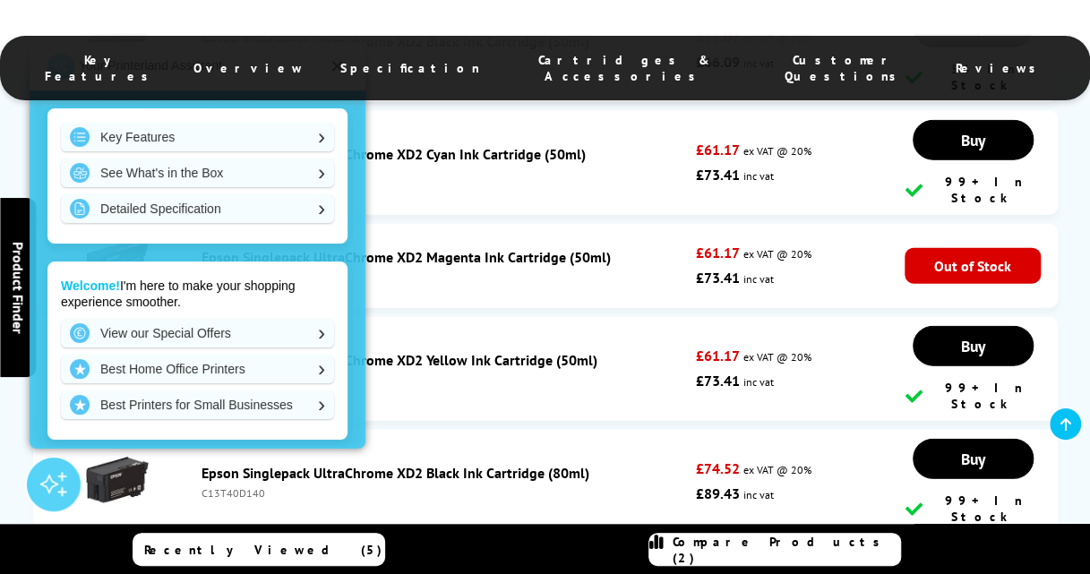
scroll to position [5240, 0]
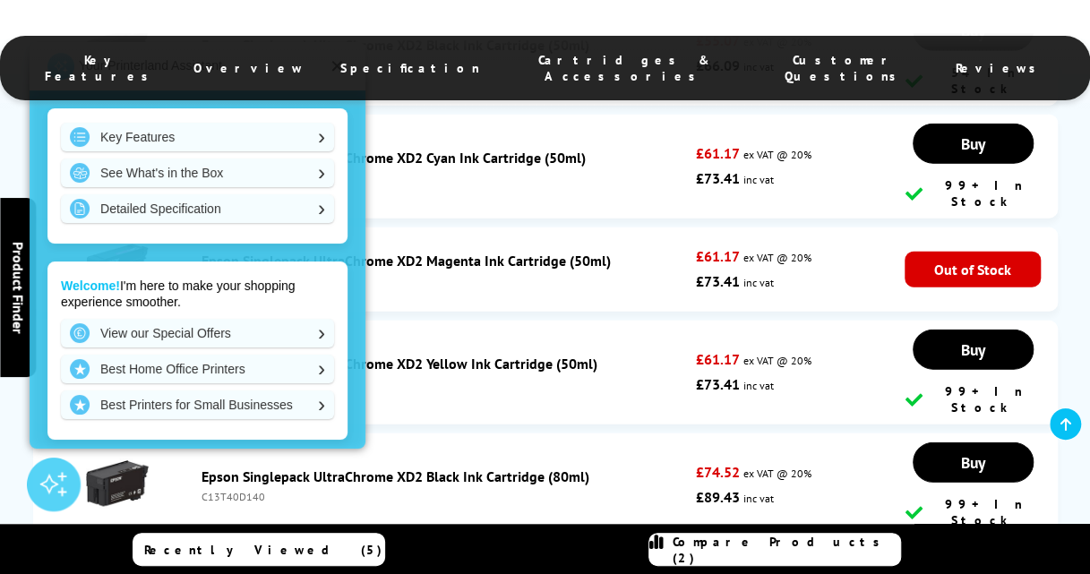
click at [63, 506] on div at bounding box center [54, 485] width 54 height 54
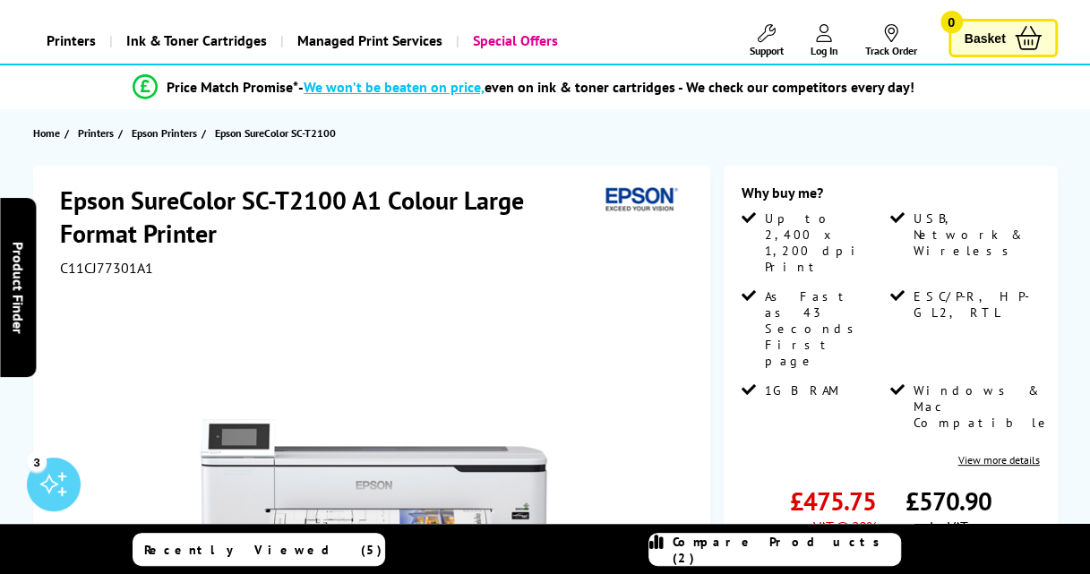
scroll to position [0, 0]
